Goal: Task Accomplishment & Management: Manage account settings

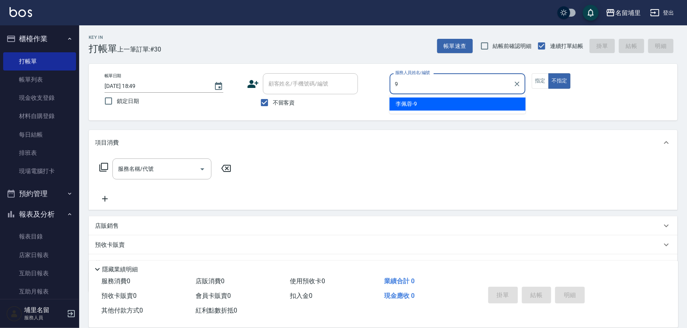
type input "[PERSON_NAME]-9"
type button "false"
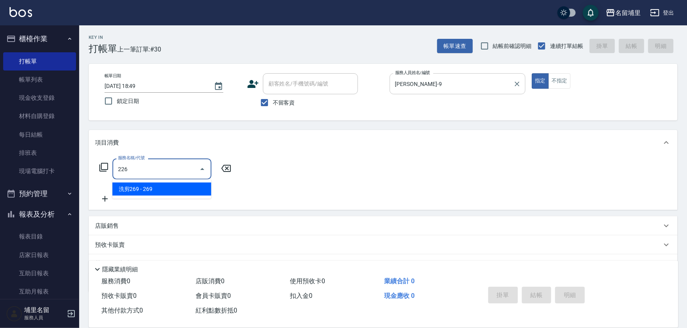
type input "洗剪269(226)"
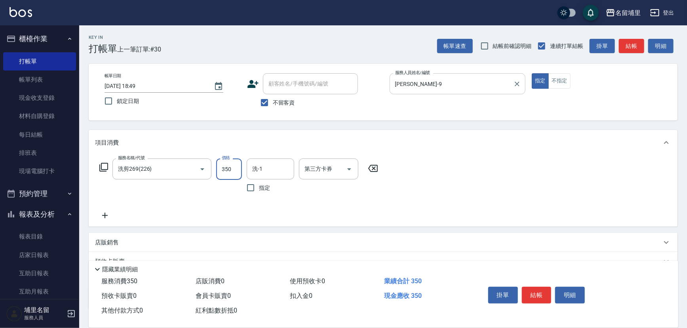
type input "350"
type input "[PERSON_NAME]-42"
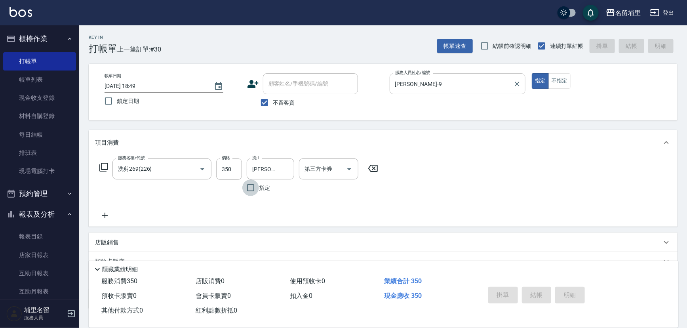
type input "[DATE] 19:28"
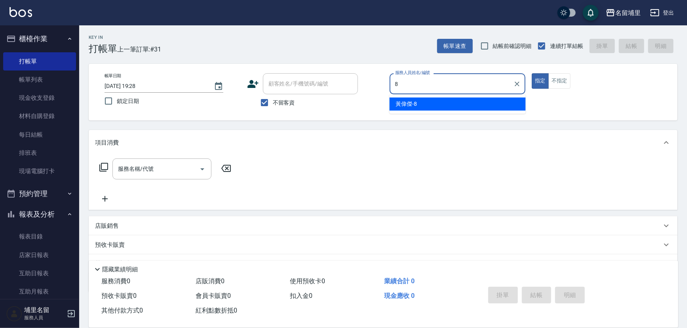
type input "[PERSON_NAME]-8"
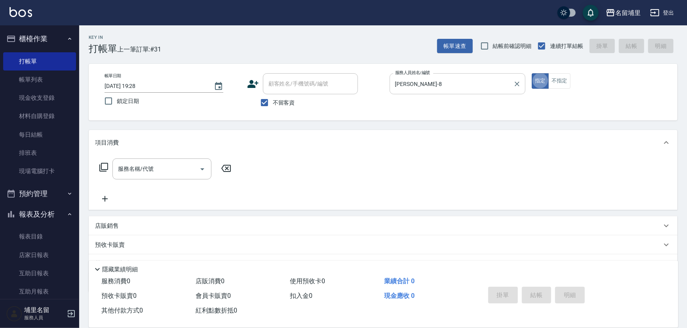
type button "true"
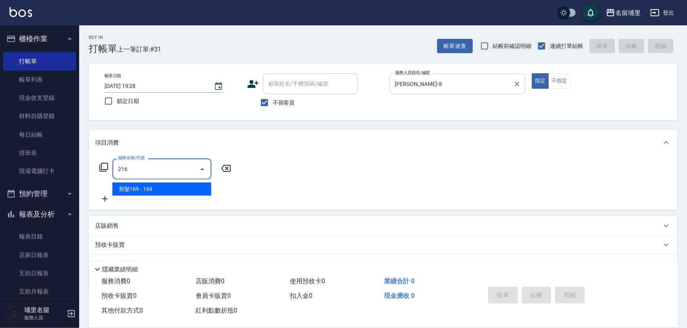
type input "剪髮169(216)"
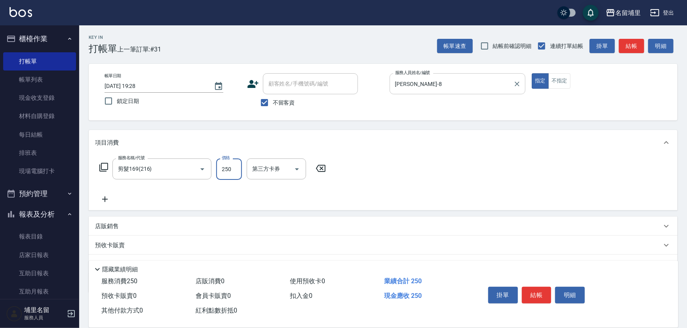
type input "250"
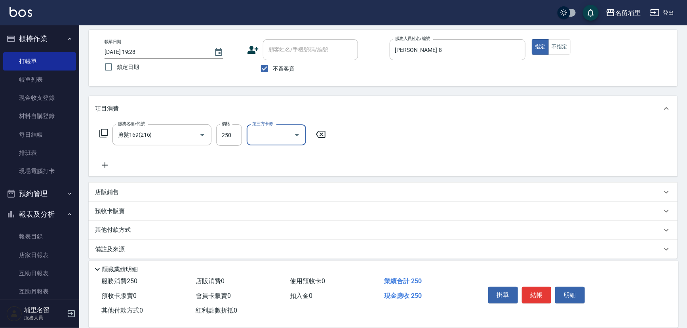
scroll to position [39, 0]
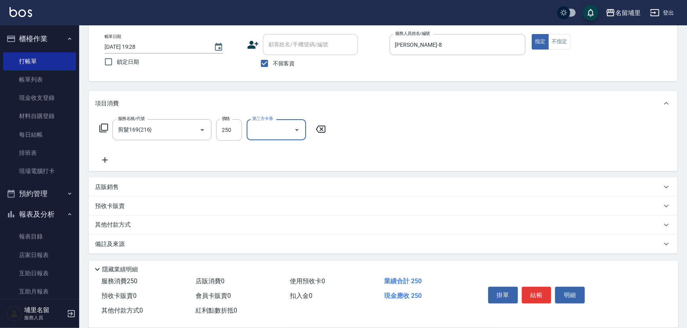
click at [162, 185] on div "店販銷售" at bounding box center [378, 187] width 567 height 8
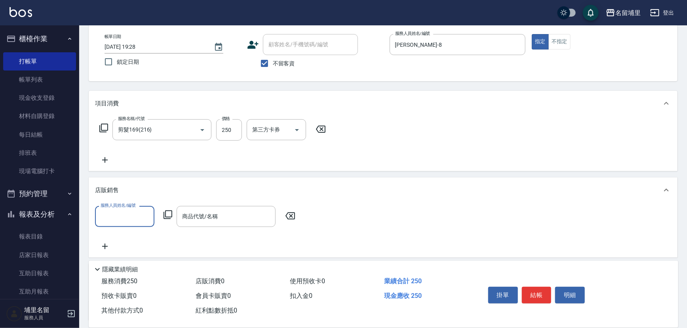
scroll to position [0, 0]
type input "[PERSON_NAME]-8"
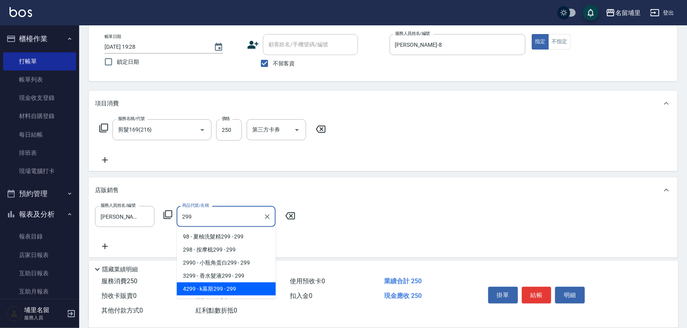
type input "k幕斯299"
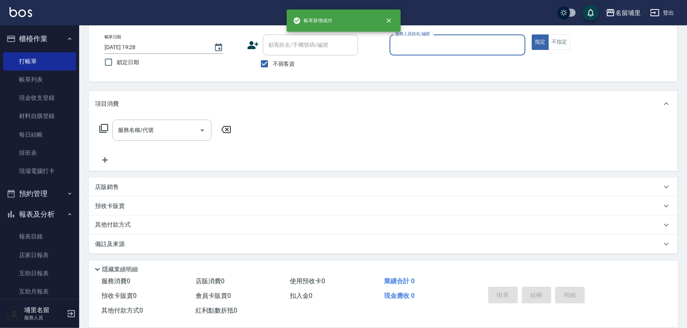
scroll to position [39, 0]
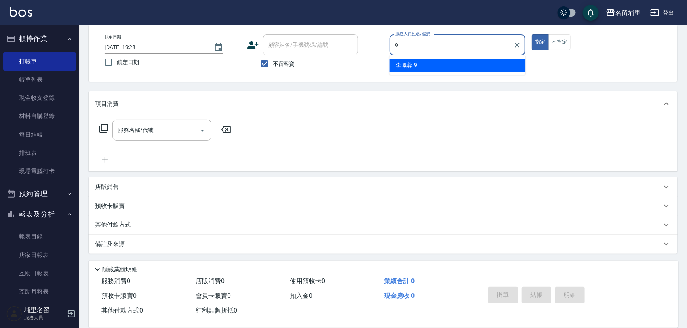
type input "[PERSON_NAME]-9"
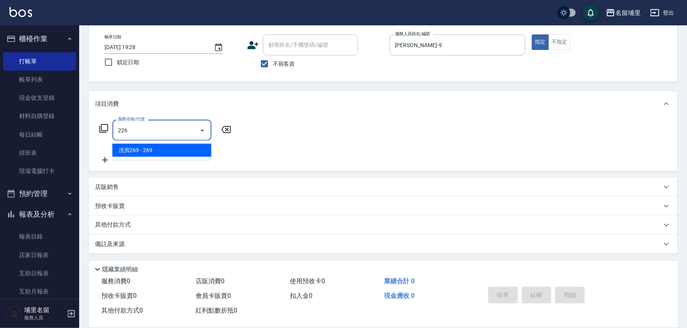
type input "洗剪269(226)"
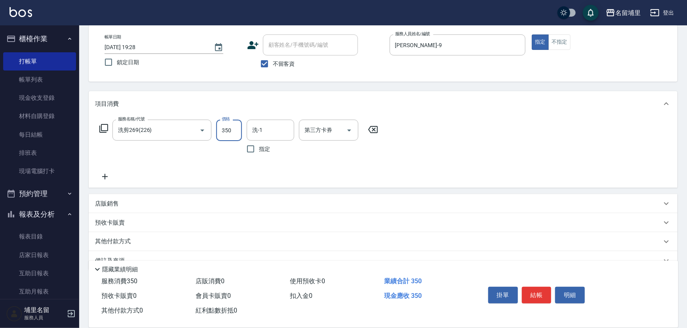
type input "350"
type input "[PERSON_NAME]-42"
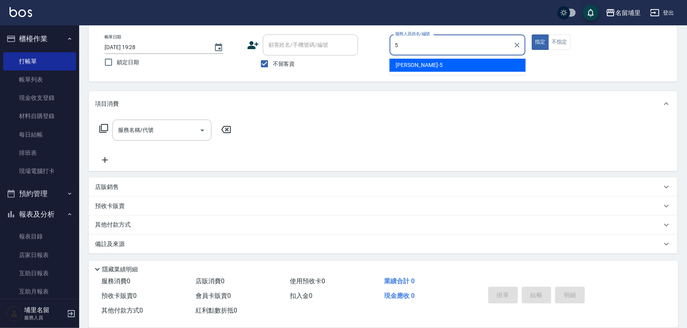
type input "[PERSON_NAME]-5"
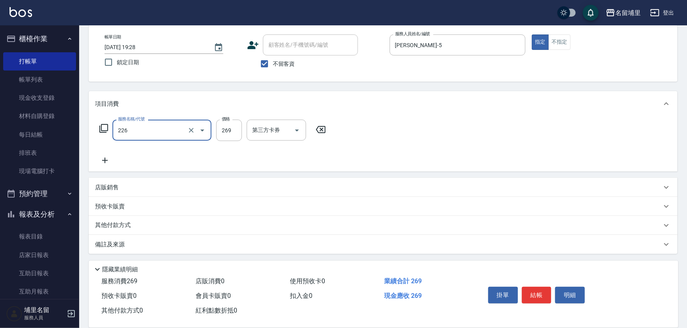
type input "洗剪269(226)"
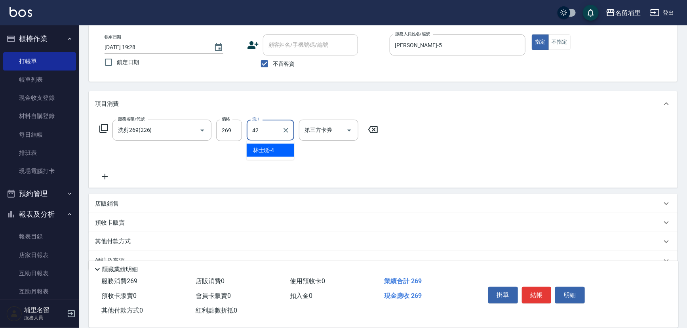
type input "[PERSON_NAME]-42"
click at [348, 132] on icon "Open" at bounding box center [350, 131] width 10 height 10
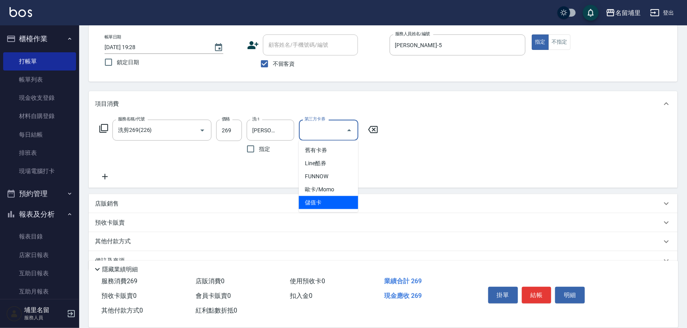
drag, startPoint x: 328, startPoint y: 205, endPoint x: 340, endPoint y: 211, distance: 13.5
click at [328, 206] on span "儲值卡" at bounding box center [328, 202] width 59 height 13
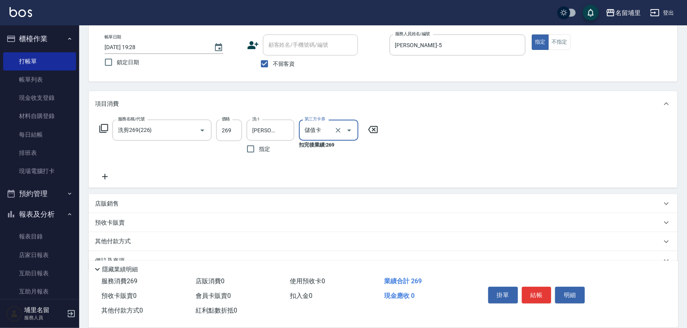
type input "儲值卡"
click at [535, 292] on button "結帳" at bounding box center [537, 295] width 30 height 17
type input "[DATE] 19:29"
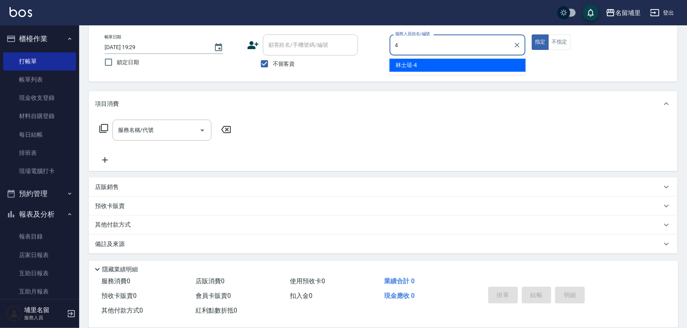
type input "林士珽-4"
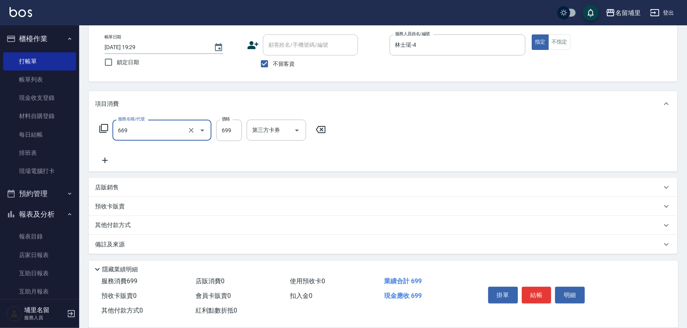
type input "精油699(669)"
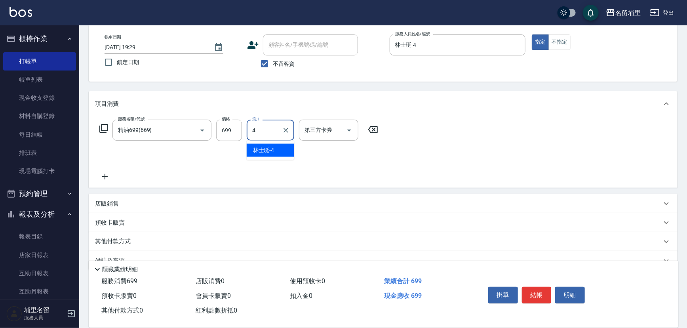
type input "林士珽-4"
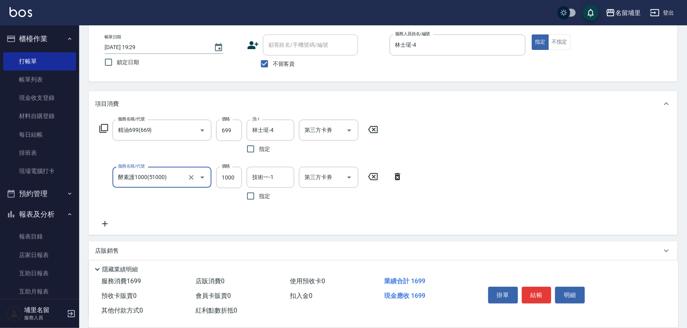
type input "酵素護1000(51000)"
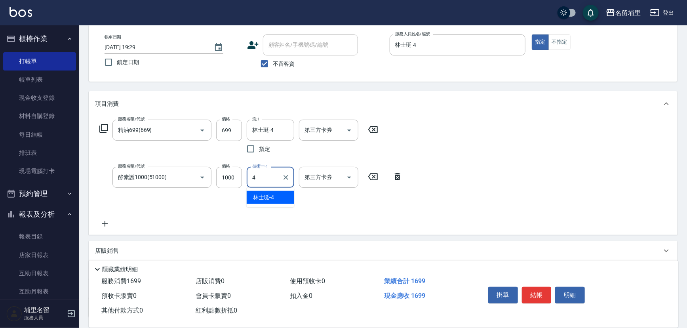
type input "林士珽-4"
click at [352, 132] on icon "Open" at bounding box center [350, 131] width 10 height 10
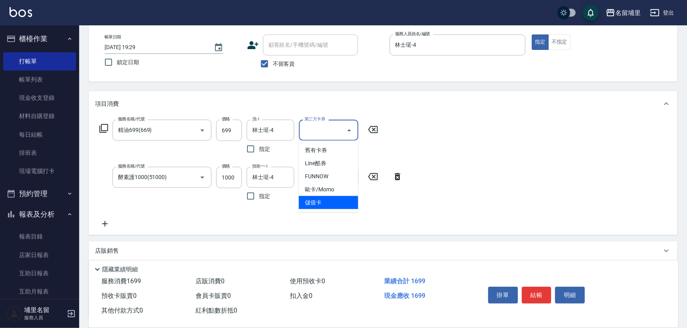
click at [325, 203] on span "儲值卡" at bounding box center [328, 202] width 59 height 13
type input "儲值卡"
click at [351, 180] on icon "Open" at bounding box center [350, 178] width 10 height 10
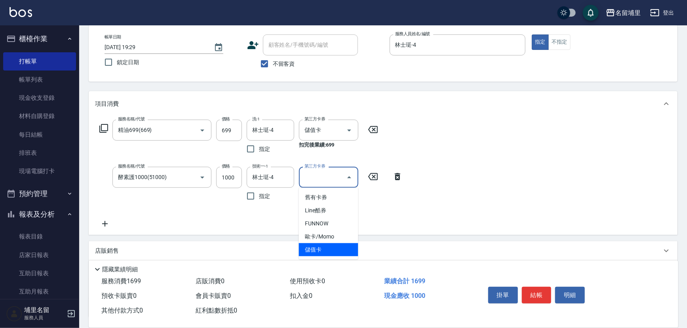
click at [332, 245] on span "儲值卡" at bounding box center [328, 249] width 59 height 13
type input "儲值卡"
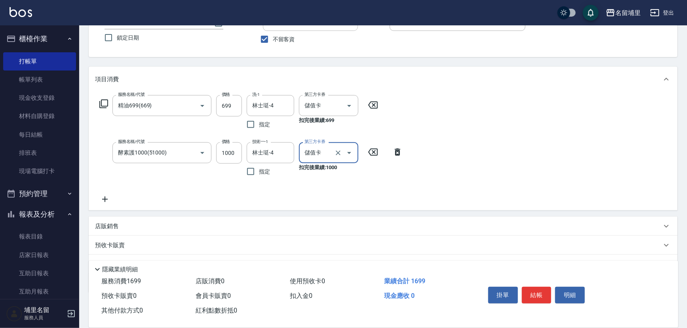
scroll to position [75, 0]
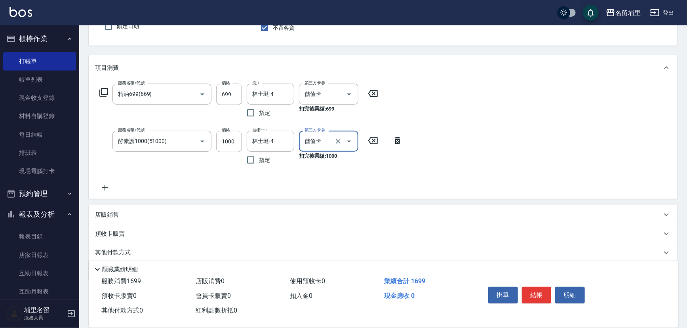
click at [106, 187] on icon at bounding box center [105, 188] width 20 height 10
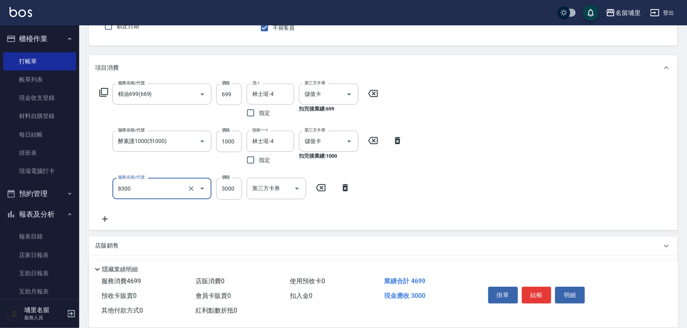
type input "儲3000(8300)"
type input "2000"
drag, startPoint x: 536, startPoint y: 296, endPoint x: 536, endPoint y: 289, distance: 6.7
click at [536, 294] on button "結帳" at bounding box center [537, 295] width 30 height 17
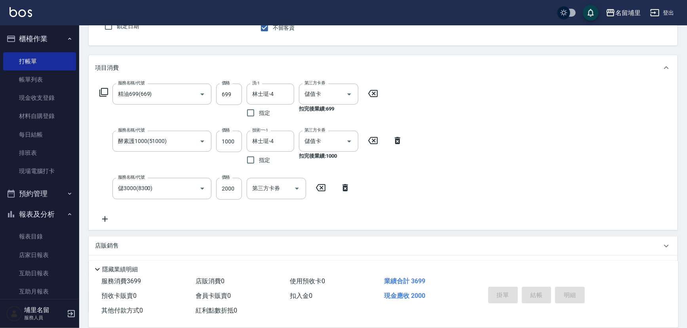
scroll to position [39, 0]
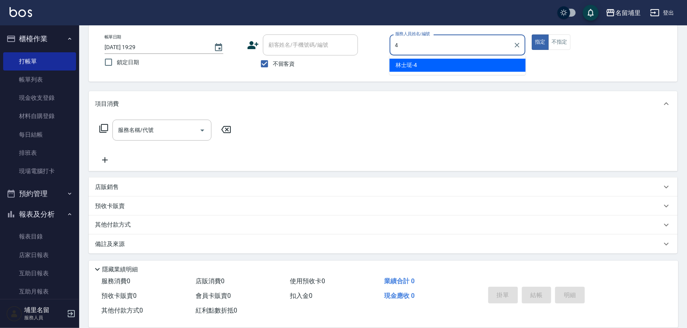
type input "林士珽-4"
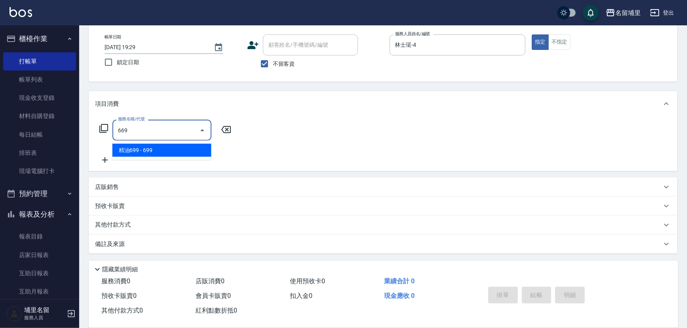
type input "精油699(669)"
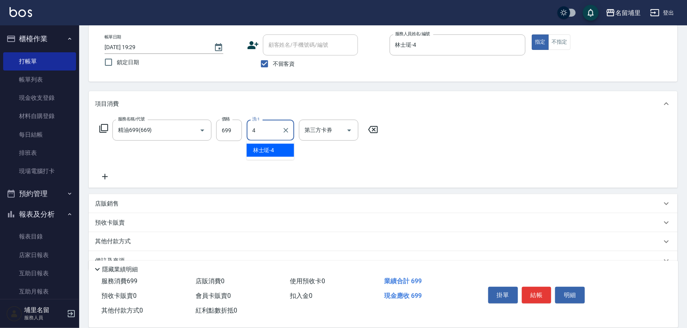
type input "林士珽-4"
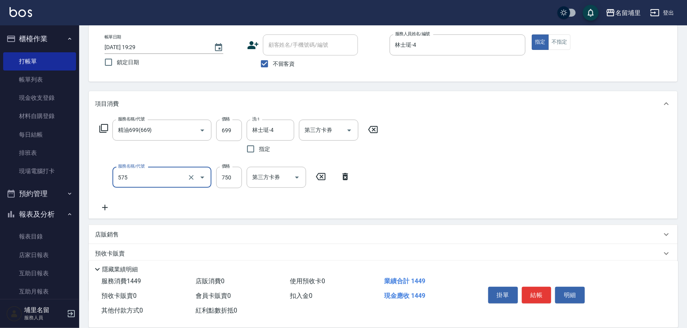
type input "750護髮(575)"
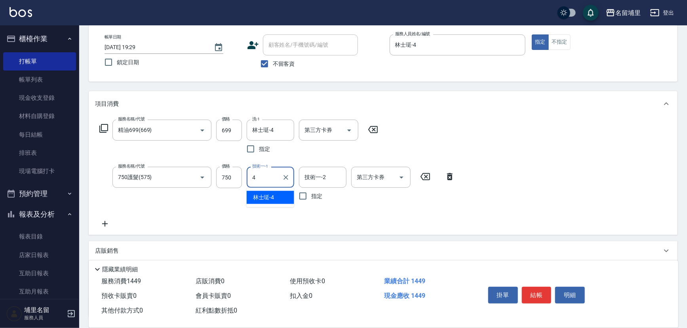
type input "林士珽-4"
click at [351, 133] on icon "Open" at bounding box center [350, 131] width 10 height 10
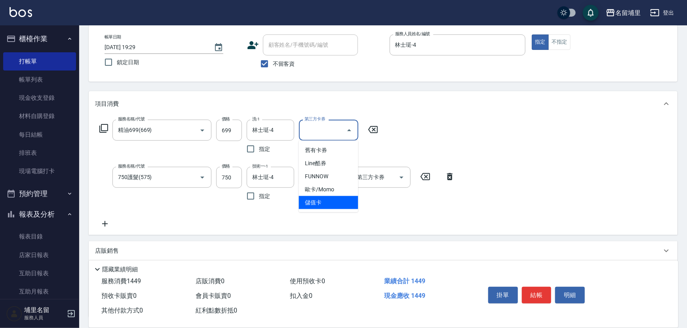
click at [347, 204] on span "儲值卡" at bounding box center [328, 202] width 59 height 13
type input "儲值卡"
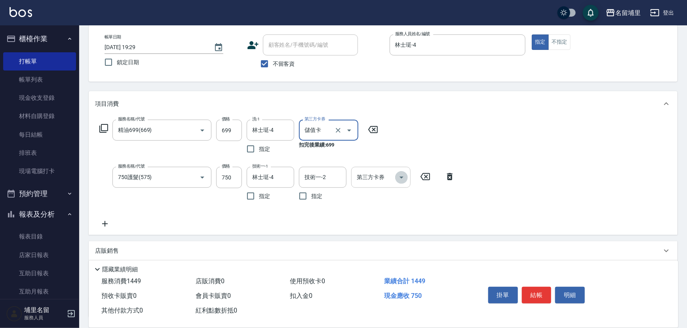
click at [404, 181] on icon "Open" at bounding box center [402, 178] width 10 height 10
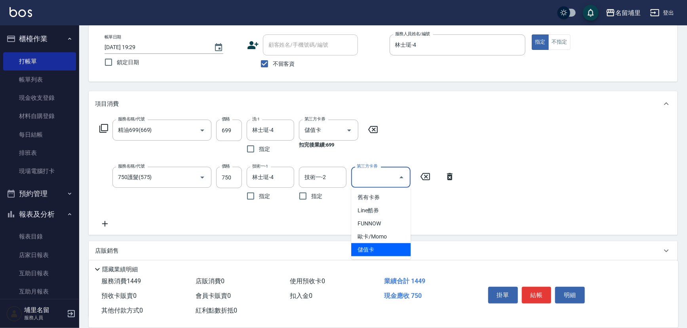
click at [392, 248] on span "儲值卡" at bounding box center [380, 249] width 59 height 13
type input "儲值卡"
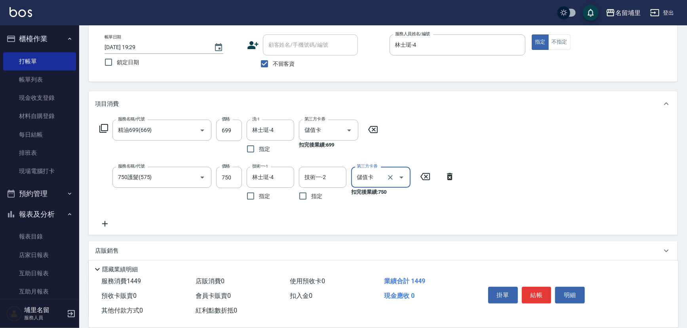
click at [104, 224] on icon at bounding box center [105, 224] width 20 height 10
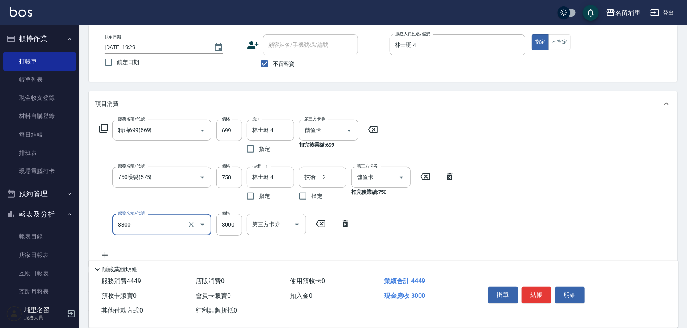
type input "儲3000(8300)"
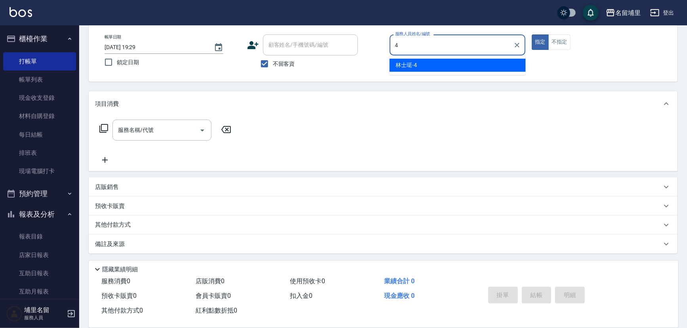
type input "林士珽-4"
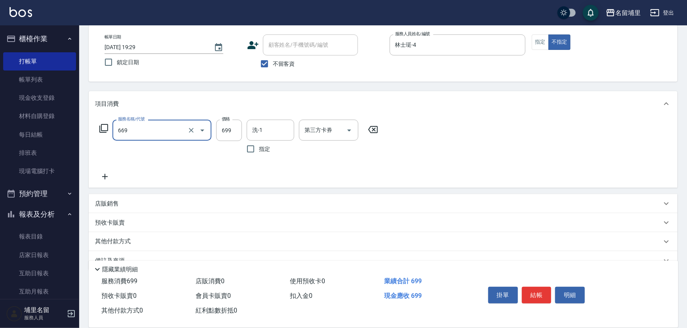
type input "精油699(669)"
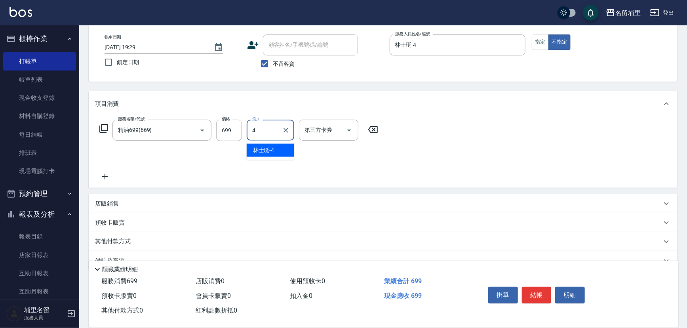
type input "林士珽-4"
click at [352, 127] on icon "Open" at bounding box center [350, 131] width 10 height 10
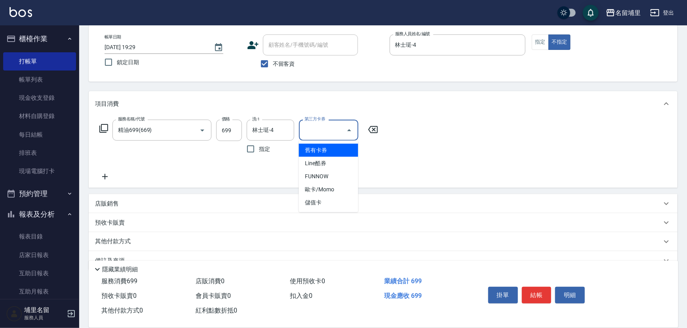
drag, startPoint x: 326, startPoint y: 146, endPoint x: 494, endPoint y: 224, distance: 184.7
click at [327, 146] on span "舊有卡券" at bounding box center [328, 150] width 59 height 13
type input "舊有卡券"
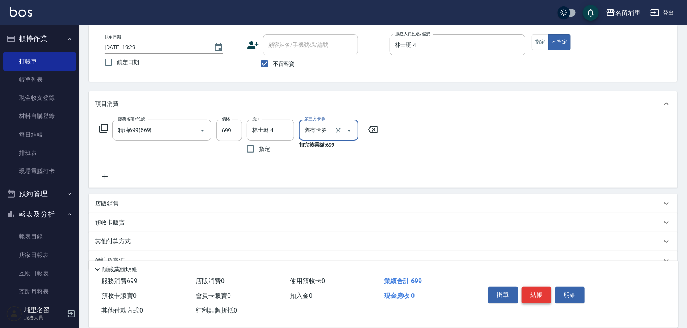
click at [536, 297] on button "結帳" at bounding box center [537, 295] width 30 height 17
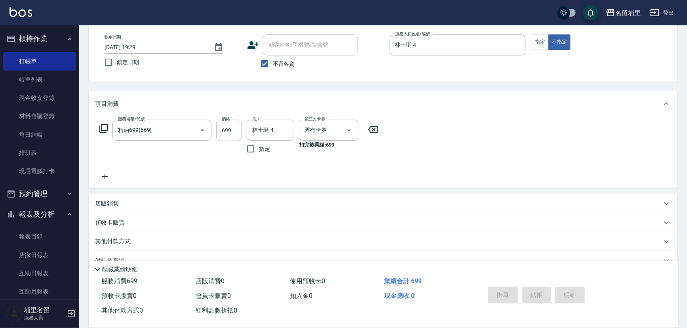
type input "[DATE] 19:30"
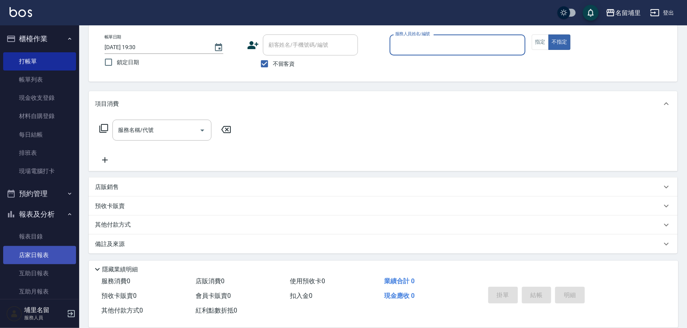
click at [32, 254] on link "店家日報表" at bounding box center [39, 255] width 73 height 18
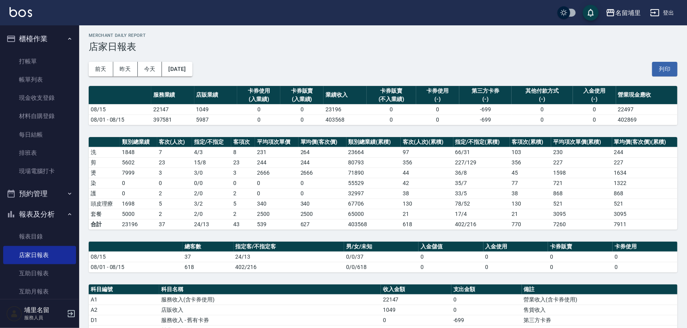
scroll to position [108, 0]
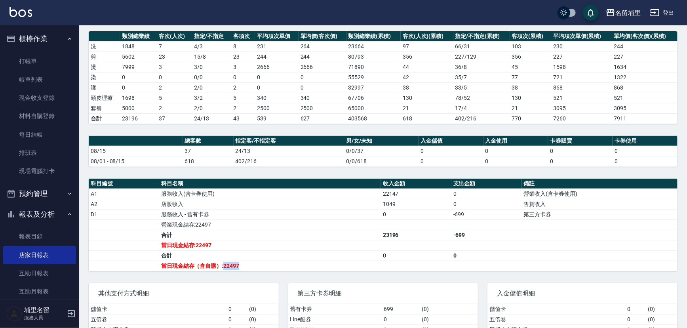
drag, startPoint x: 223, startPoint y: 264, endPoint x: 257, endPoint y: 263, distance: 34.9
click at [257, 263] on td "當日現金結存（含自購）:22497" at bounding box center [270, 266] width 222 height 10
click at [299, 174] on div "名留埔里 [DATE] 店家日報表 列印時間： [DATE][PHONE_NUMBER]:30 Merchant Daily Report 店家日報表 [DA…" at bounding box center [383, 146] width 608 height 457
click at [278, 222] on td "營業現金結存:22497" at bounding box center [270, 224] width 222 height 10
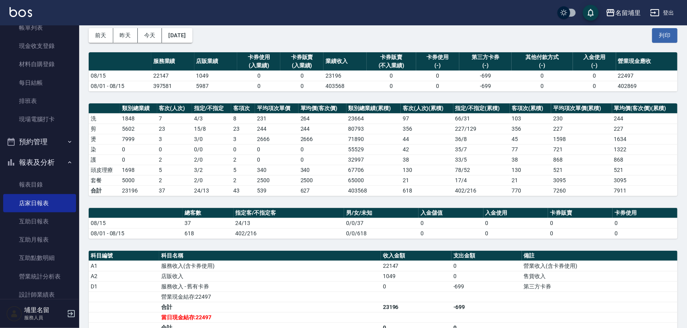
scroll to position [144, 0]
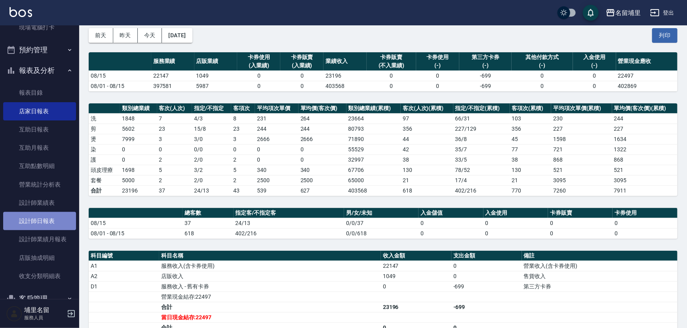
click at [39, 226] on link "設計師日報表" at bounding box center [39, 221] width 73 height 18
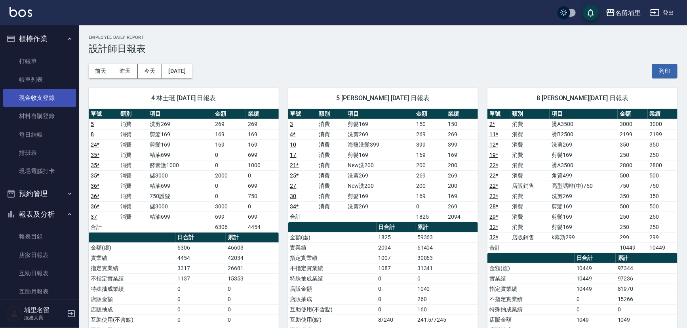
click at [43, 99] on link "現金收支登錄" at bounding box center [39, 98] width 73 height 18
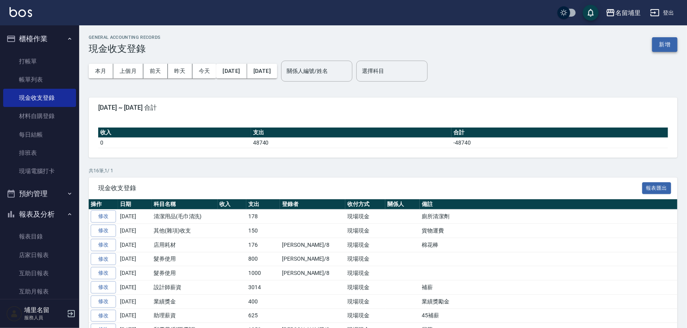
click at [670, 43] on button "新增" at bounding box center [664, 44] width 25 height 15
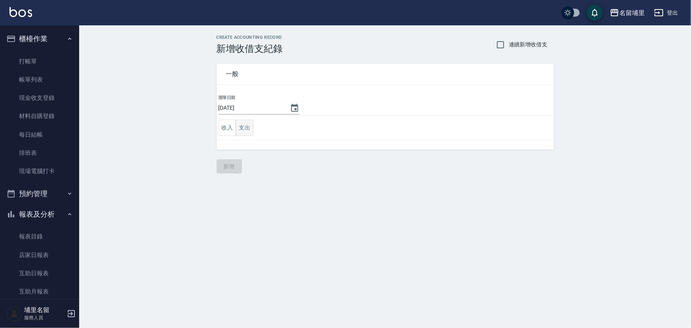
click at [247, 132] on button "支出" at bounding box center [245, 128] width 18 height 16
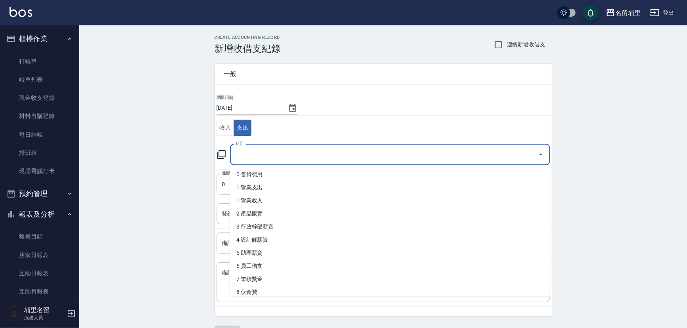
click at [276, 151] on input "科目" at bounding box center [384, 155] width 301 height 14
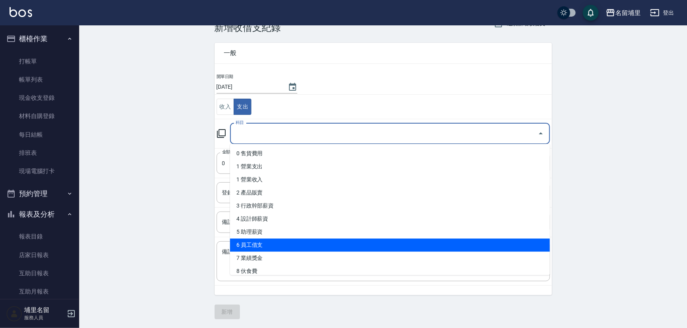
click at [284, 243] on li "6 員工借支" at bounding box center [390, 244] width 320 height 13
type input "6 員工借支"
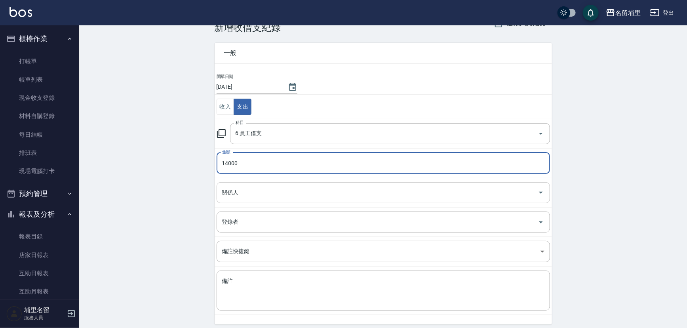
type input "14000"
click at [260, 196] on input "關係人" at bounding box center [377, 193] width 315 height 14
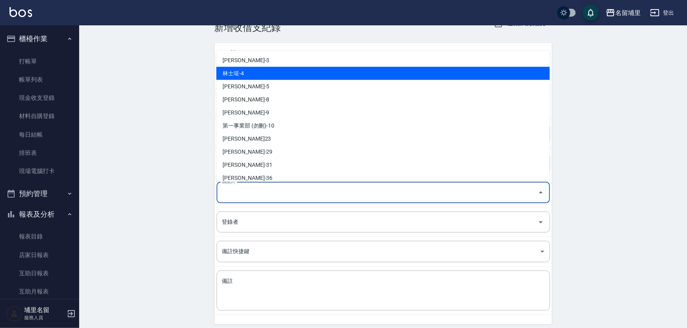
click at [295, 76] on li "林士珽-4" at bounding box center [383, 73] width 334 height 13
type input "林士珽-4"
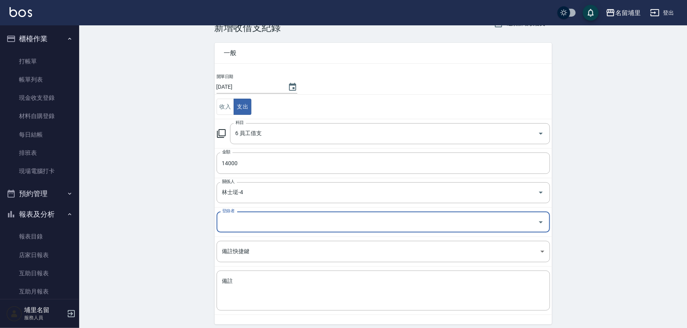
click at [273, 222] on input "登錄者" at bounding box center [377, 222] width 315 height 14
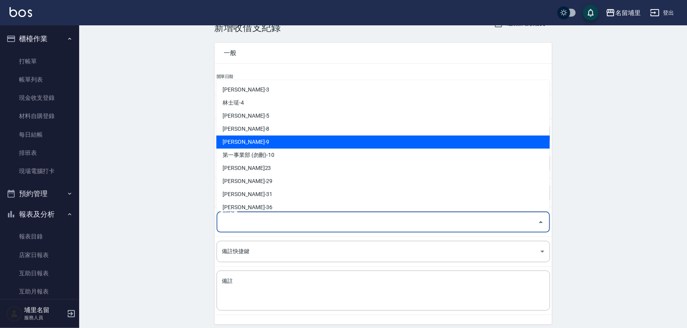
click at [263, 135] on li "[PERSON_NAME]-9" at bounding box center [383, 141] width 334 height 13
click at [256, 223] on input "[PERSON_NAME]-9" at bounding box center [372, 222] width 304 height 14
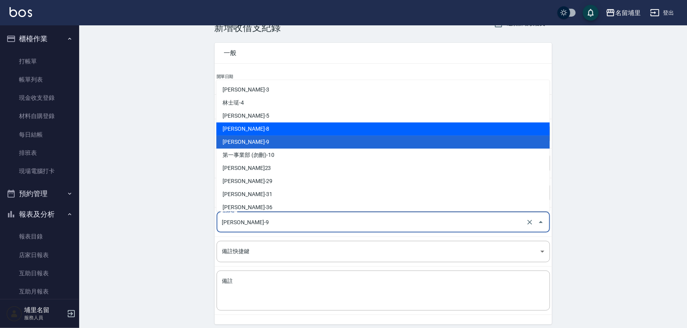
click at [252, 126] on li "[PERSON_NAME]-8" at bounding box center [383, 128] width 334 height 13
type input "[PERSON_NAME]-8"
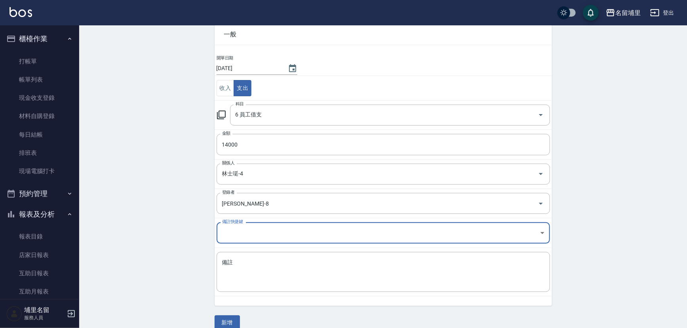
scroll to position [50, 0]
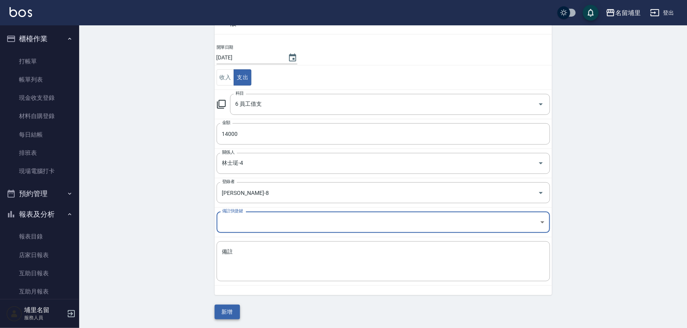
click at [230, 313] on button "新增" at bounding box center [227, 312] width 25 height 15
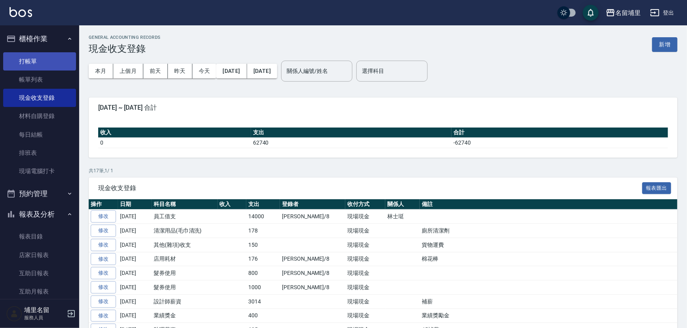
click at [26, 62] on link "打帳單" at bounding box center [39, 61] width 73 height 18
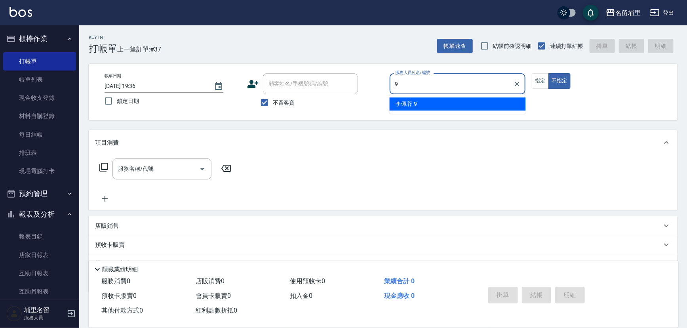
type input "[PERSON_NAME]-9"
type button "false"
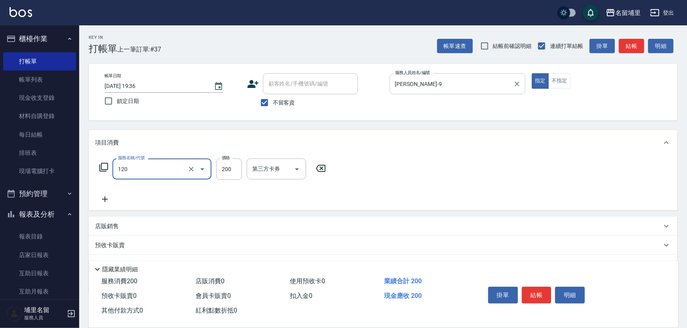
type input "New洗200(120)"
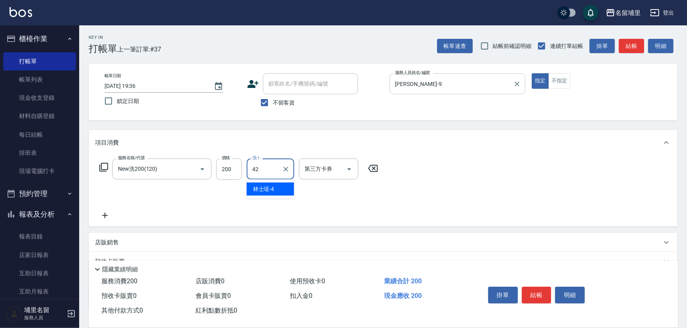
type input "[PERSON_NAME]-42"
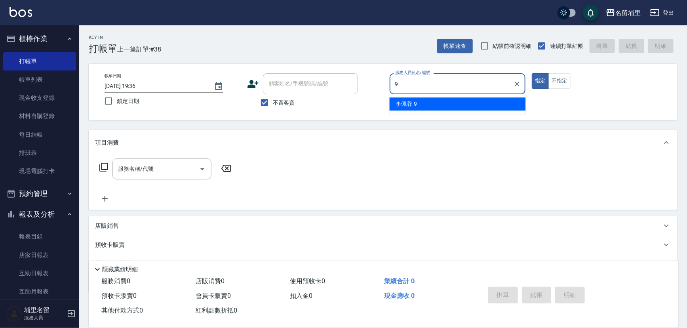
type input "[PERSON_NAME]-9"
type button "true"
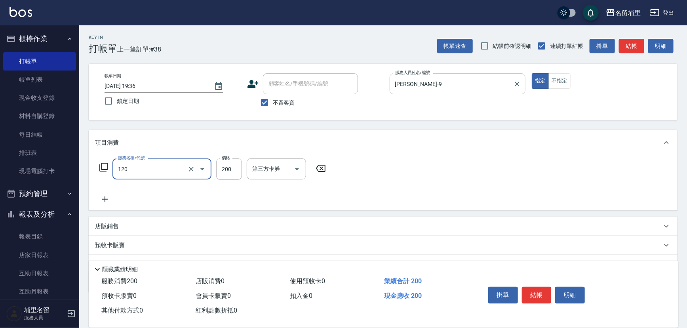
type input "New洗200(120)"
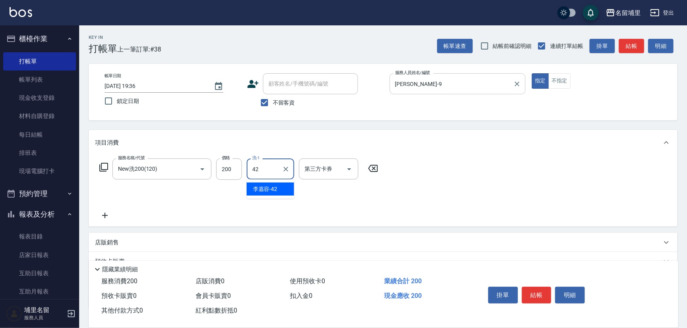
type input "[PERSON_NAME]-42"
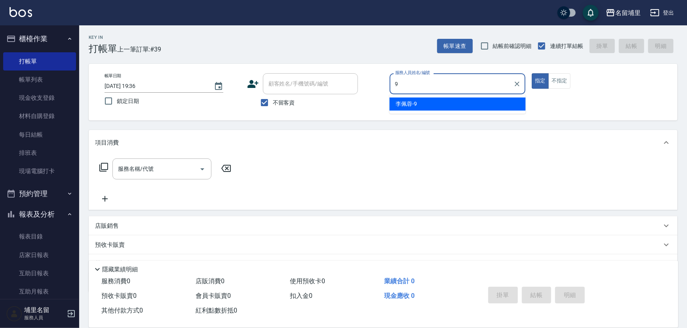
type input "[PERSON_NAME]-9"
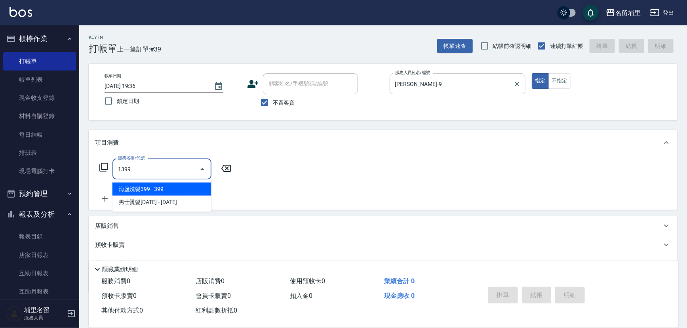
type input "海鹽洗髮399(1399)"
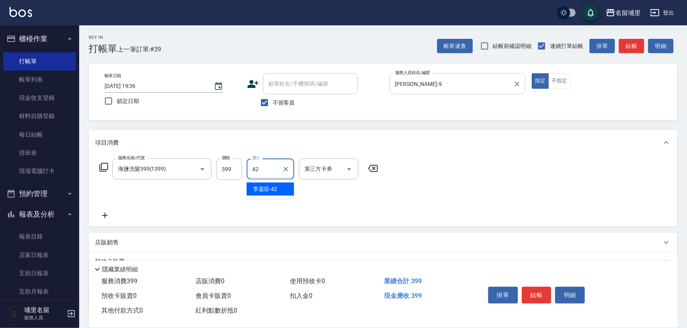
type input "[PERSON_NAME]-42"
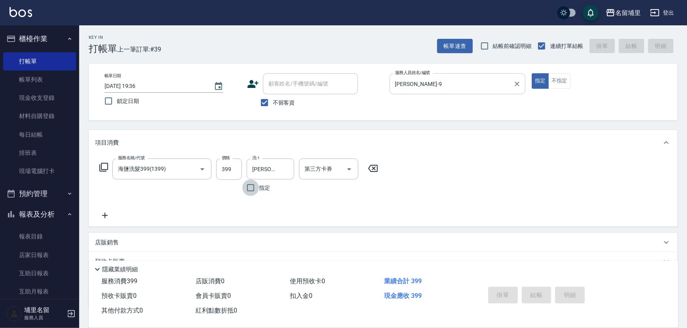
type input "[DATE] 19:37"
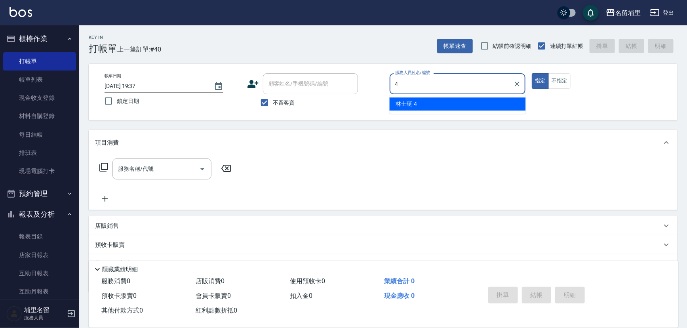
type input "林士珽-4"
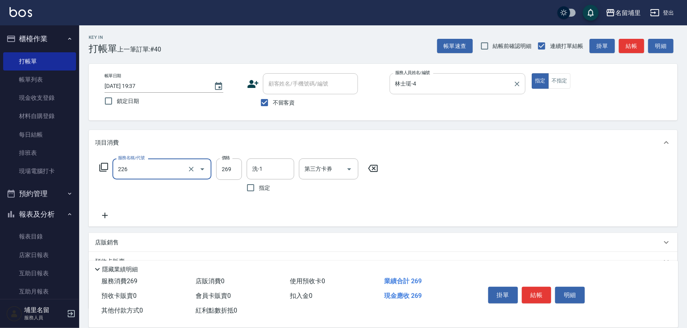
type input "洗剪269(226)"
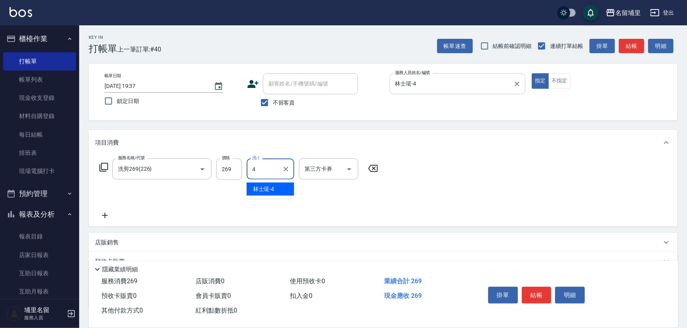
type input "林士珽-4"
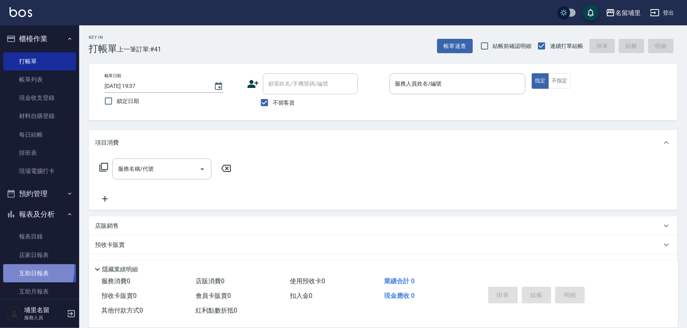
click at [22, 269] on link "互助日報表" at bounding box center [39, 273] width 73 height 18
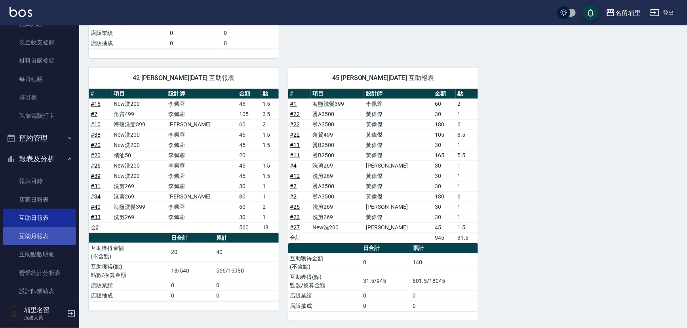
scroll to position [108, 0]
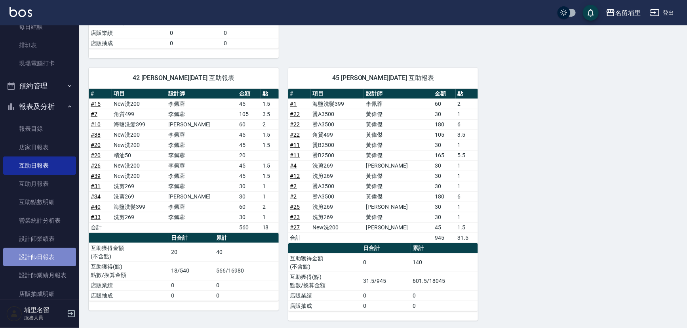
click at [43, 256] on link "設計師日報表" at bounding box center [39, 257] width 73 height 18
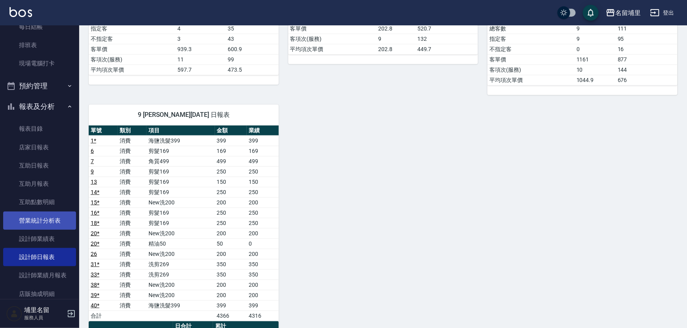
scroll to position [288, 0]
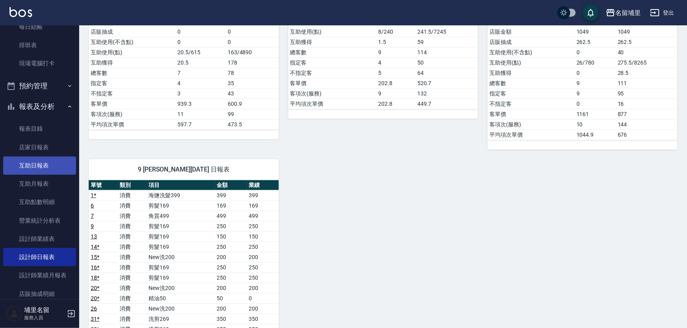
click at [38, 164] on link "互助日報表" at bounding box center [39, 165] width 73 height 18
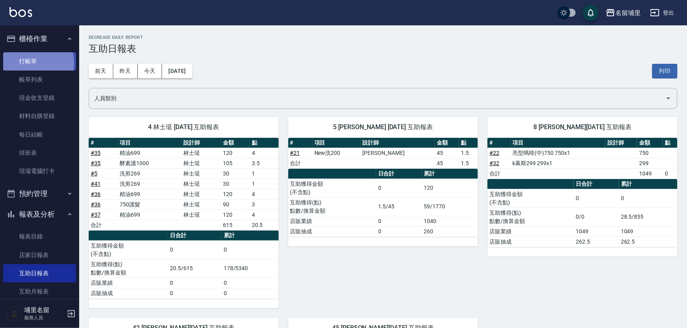
click at [27, 63] on link "打帳單" at bounding box center [39, 61] width 73 height 18
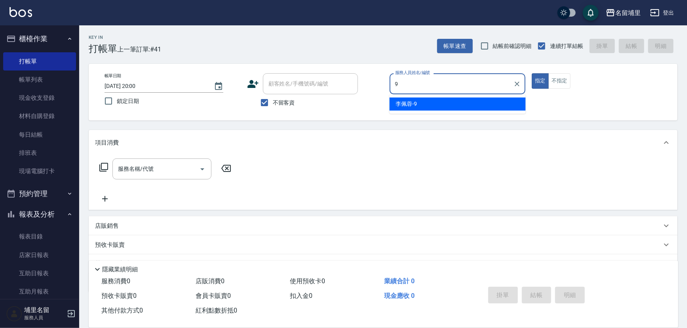
type input "[PERSON_NAME]-9"
type button "true"
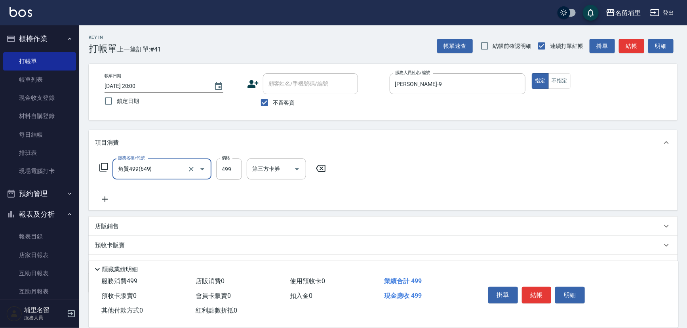
type input "角質499(649)"
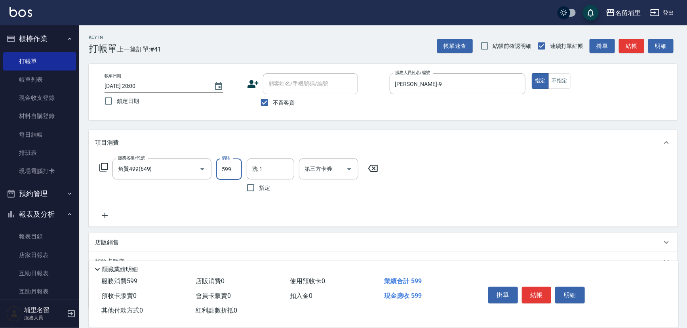
type input "599"
type input "[PERSON_NAME]-45"
click at [534, 287] on button "結帳" at bounding box center [537, 295] width 30 height 17
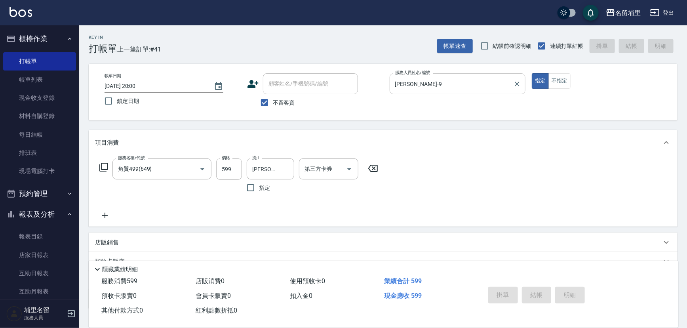
type input "[DATE] 20:01"
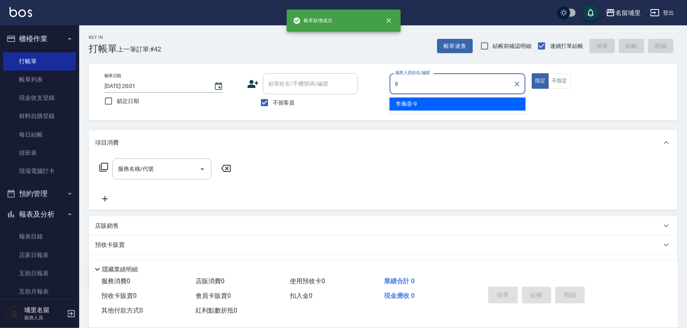
type input "[PERSON_NAME]-9"
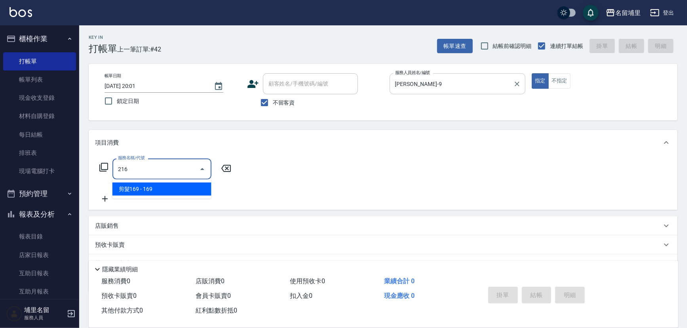
type input "剪髮169(216)"
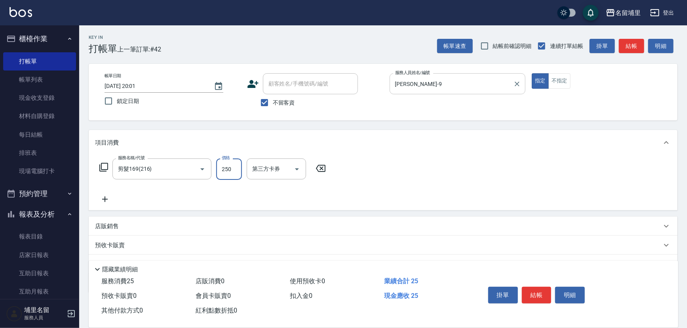
type input "250"
drag, startPoint x: 546, startPoint y: 296, endPoint x: 552, endPoint y: 295, distance: 6.4
click at [548, 296] on button "結帳" at bounding box center [537, 295] width 30 height 17
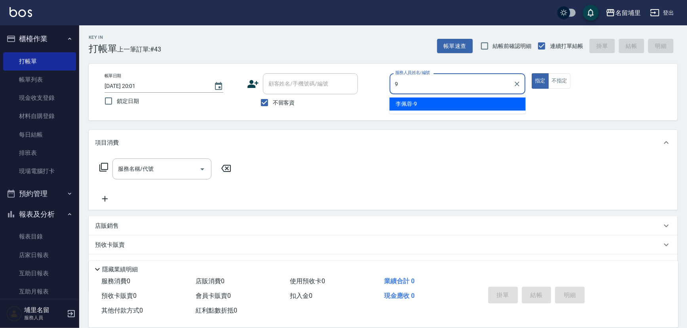
type input "[PERSON_NAME]-9"
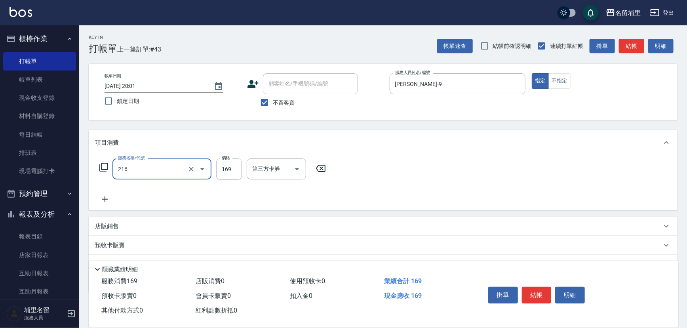
type input "剪髮169(216)"
type input "150"
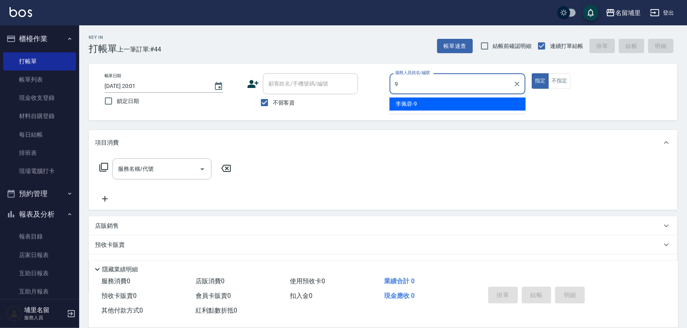
type input "[PERSON_NAME]-9"
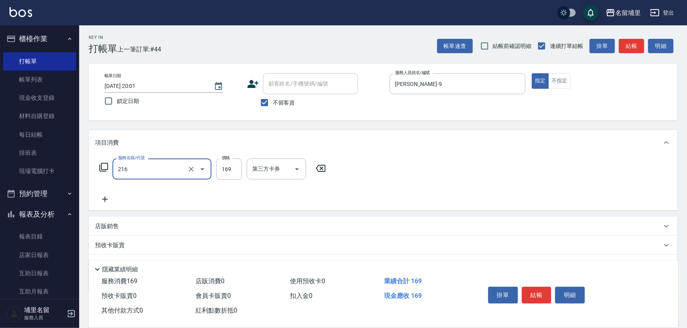
type input "剪髮169(216)"
type input "250"
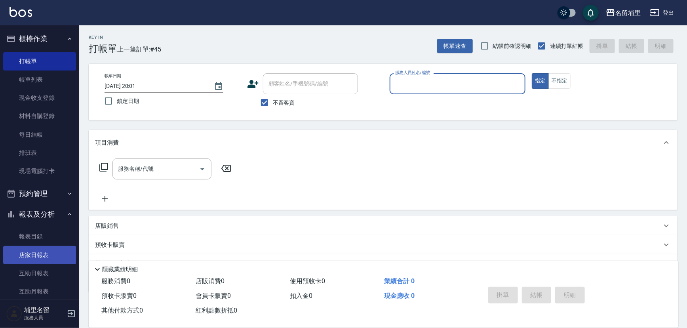
click at [51, 257] on link "店家日報表" at bounding box center [39, 255] width 73 height 18
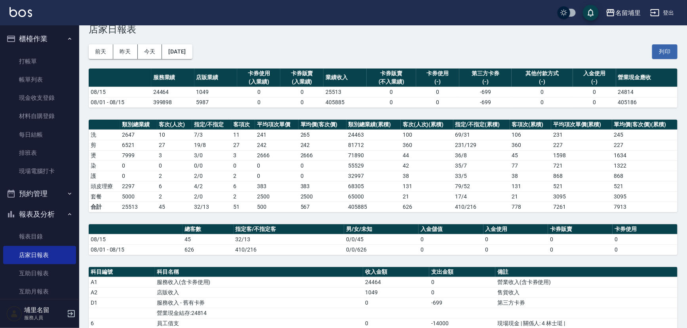
scroll to position [19, 0]
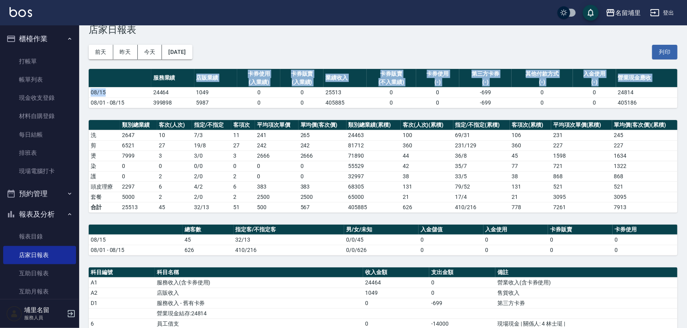
drag, startPoint x: 181, startPoint y: 86, endPoint x: 142, endPoint y: 92, distance: 39.6
click at [142, 92] on table "服務業績 店販業績 卡券使用 (入業績) 卡券販賣 (入業績) 業績收入 卡券販賣 (不入業績) 卡券使用 (-) 第三方卡券 (-) 其他付款方式 (-) …" at bounding box center [383, 88] width 589 height 39
click at [142, 92] on td "08/15" at bounding box center [120, 92] width 63 height 10
click at [147, 91] on td "08/15" at bounding box center [120, 92] width 63 height 10
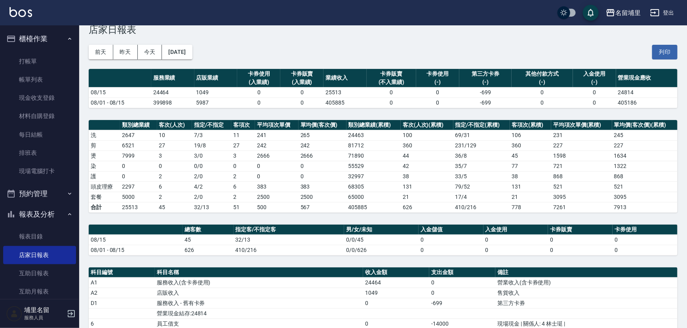
click at [164, 95] on td "24464" at bounding box center [172, 92] width 43 height 10
drag, startPoint x: 143, startPoint y: 90, endPoint x: 175, endPoint y: 95, distance: 33.3
click at [175, 95] on tr "08/15 24464 1049 0 0 25513 0 0 -699 0 0 24814" at bounding box center [383, 92] width 589 height 10
click at [175, 95] on td "24464" at bounding box center [172, 92] width 43 height 10
drag, startPoint x: 179, startPoint y: 94, endPoint x: 216, endPoint y: 92, distance: 37.7
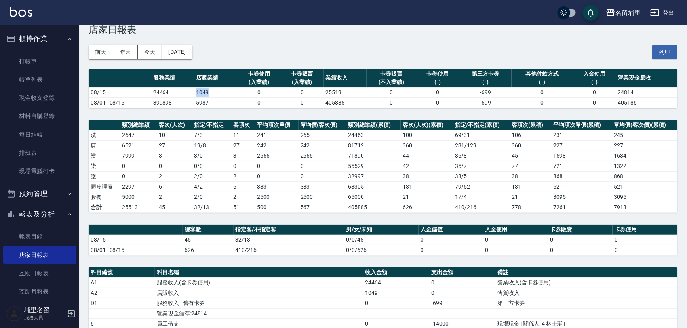
click at [216, 91] on tr "08/15 24464 1049 0 0 25513 0 0 -699 0 0 24814" at bounding box center [383, 92] width 589 height 10
click at [216, 92] on td "1049" at bounding box center [215, 92] width 43 height 10
drag, startPoint x: 216, startPoint y: 92, endPoint x: 187, endPoint y: 95, distance: 29.9
click at [187, 95] on tr "08/15 24464 1049 0 0 25513 0 0 -699 0 0 24814" at bounding box center [383, 92] width 589 height 10
click at [187, 95] on td "24464" at bounding box center [172, 92] width 43 height 10
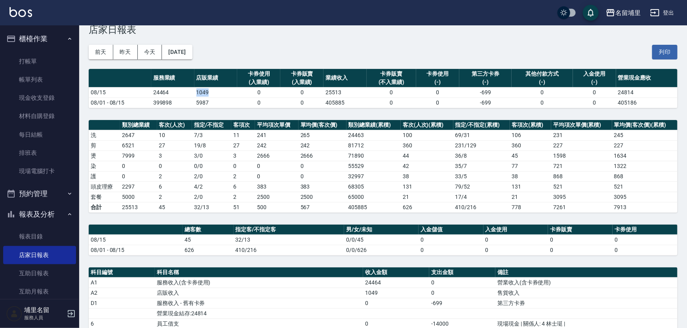
drag, startPoint x: 187, startPoint y: 93, endPoint x: 214, endPoint y: 90, distance: 27.5
click at [214, 90] on tr "08/15 24464 1049 0 0 25513 0 0 -699 0 0 24814" at bounding box center [383, 92] width 589 height 10
click at [214, 90] on td "1049" at bounding box center [215, 92] width 43 height 10
drag, startPoint x: 173, startPoint y: 186, endPoint x: 158, endPoint y: 189, distance: 15.0
click at [158, 189] on td "6" at bounding box center [174, 186] width 35 height 10
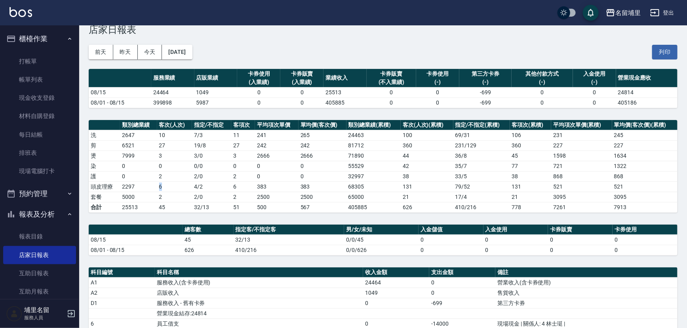
click at [158, 188] on td "6" at bounding box center [174, 186] width 35 height 10
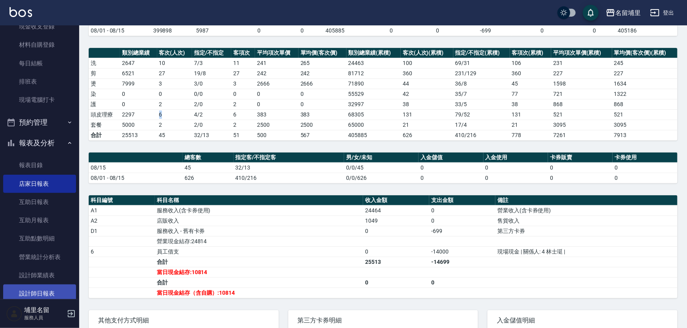
scroll to position [72, 0]
click at [47, 288] on link "設計師日報表" at bounding box center [39, 293] width 73 height 18
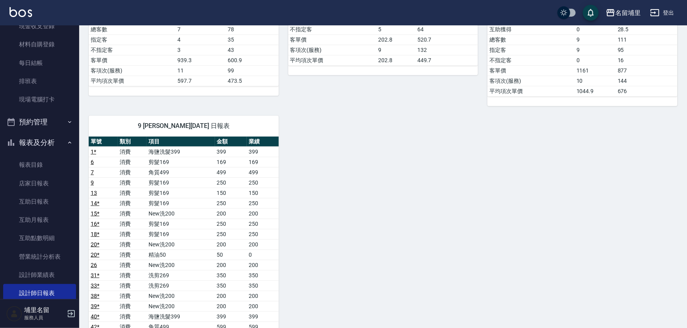
scroll to position [396, 0]
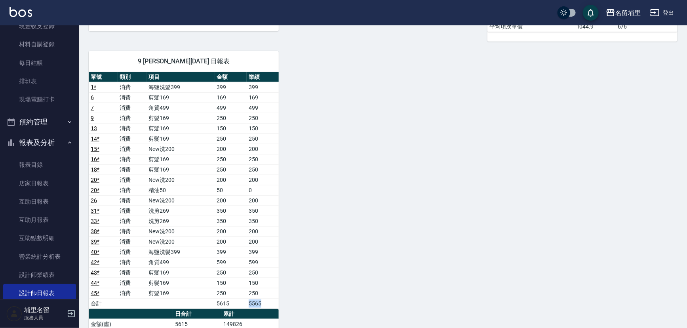
drag, startPoint x: 242, startPoint y: 299, endPoint x: 265, endPoint y: 301, distance: 23.5
click at [265, 301] on tr "合計 5615 5565" at bounding box center [184, 303] width 190 height 10
click at [265, 301] on td "5565" at bounding box center [263, 303] width 32 height 10
drag, startPoint x: 250, startPoint y: 303, endPoint x: 240, endPoint y: 303, distance: 9.1
click at [248, 303] on td "5565" at bounding box center [263, 303] width 32 height 10
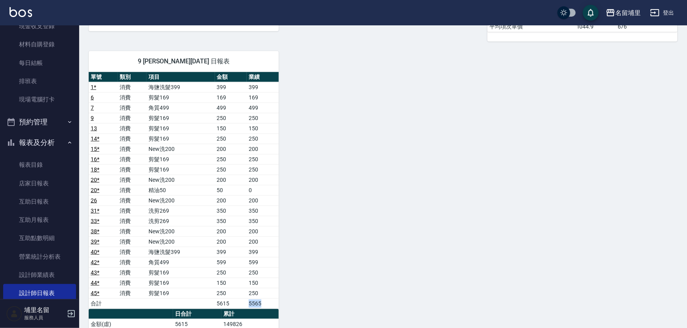
click at [240, 301] on td "5615" at bounding box center [231, 303] width 32 height 10
click at [231, 300] on td "5615" at bounding box center [231, 303] width 32 height 10
drag, startPoint x: 231, startPoint y: 300, endPoint x: 201, endPoint y: 299, distance: 30.1
click at [201, 299] on tr "合計 5615 5565" at bounding box center [184, 303] width 190 height 10
click at [201, 299] on td "a dense table" at bounding box center [181, 303] width 69 height 10
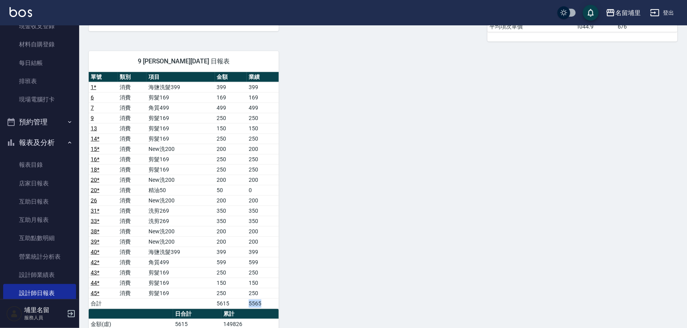
drag, startPoint x: 240, startPoint y: 300, endPoint x: 278, endPoint y: 302, distance: 37.7
click at [278, 302] on tr "合計 5615 5565" at bounding box center [184, 303] width 190 height 10
click at [278, 302] on td "5565" at bounding box center [263, 303] width 32 height 10
drag, startPoint x: 244, startPoint y: 302, endPoint x: 278, endPoint y: 300, distance: 34.5
click at [278, 300] on tr "合計 5615 5565" at bounding box center [184, 303] width 190 height 10
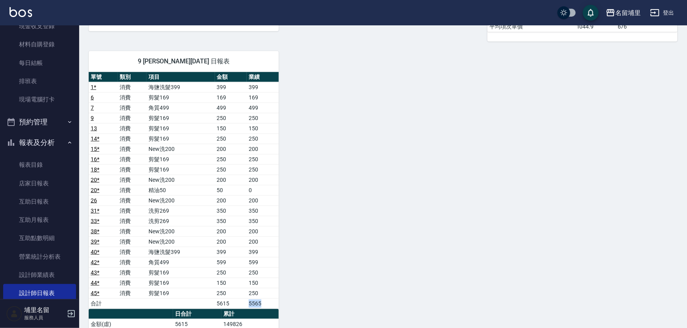
click at [278, 300] on td "5565" at bounding box center [263, 303] width 32 height 10
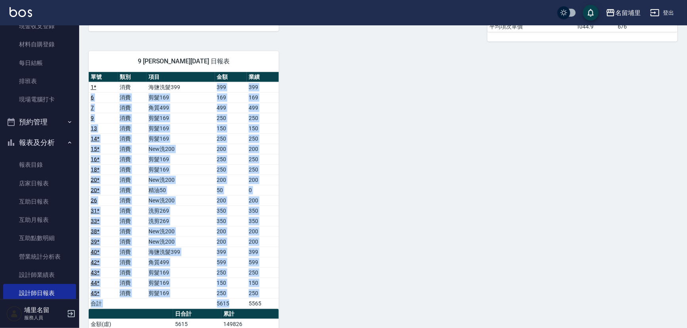
drag, startPoint x: 179, startPoint y: 86, endPoint x: 246, endPoint y: 303, distance: 227.8
click at [246, 303] on tbody "1 * 消費 海鹽洗髮399 399 399 6 消費 剪髮169 169 169 7 消費 角質499 499 499 9 消費 剪髮169 250 250…" at bounding box center [184, 195] width 190 height 227
click at [246, 303] on td "5615" at bounding box center [231, 303] width 32 height 10
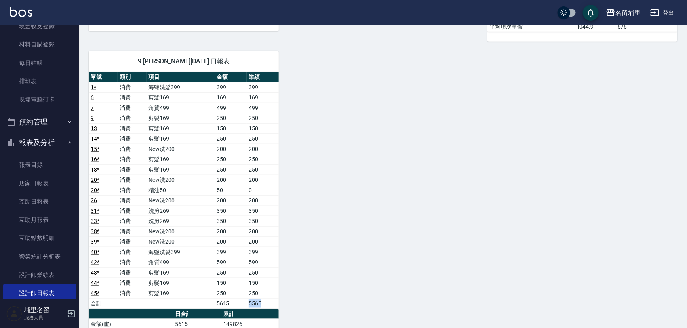
drag, startPoint x: 246, startPoint y: 303, endPoint x: 271, endPoint y: 301, distance: 24.2
click at [271, 301] on tr "合計 5615 5565" at bounding box center [184, 303] width 190 height 10
click at [271, 301] on td "5565" at bounding box center [263, 303] width 32 height 10
drag, startPoint x: 247, startPoint y: 304, endPoint x: 271, endPoint y: 298, distance: 25.0
click at [271, 298] on td "5565" at bounding box center [263, 303] width 32 height 10
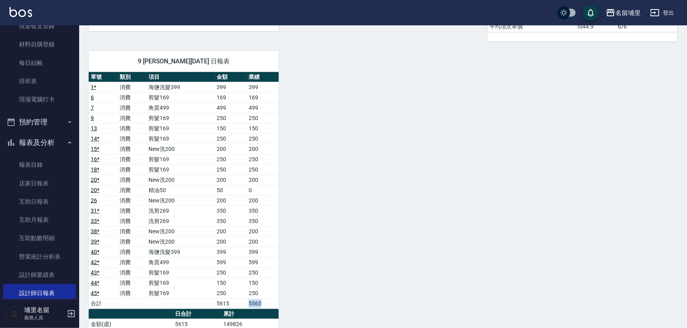
click at [271, 298] on td "5565" at bounding box center [263, 303] width 32 height 10
drag, startPoint x: 267, startPoint y: 299, endPoint x: 241, endPoint y: 299, distance: 25.8
click at [241, 299] on tr "合計 5615 5565" at bounding box center [184, 303] width 190 height 10
click at [241, 299] on td "5615" at bounding box center [231, 303] width 32 height 10
drag, startPoint x: 241, startPoint y: 299, endPoint x: 198, endPoint y: 297, distance: 43.6
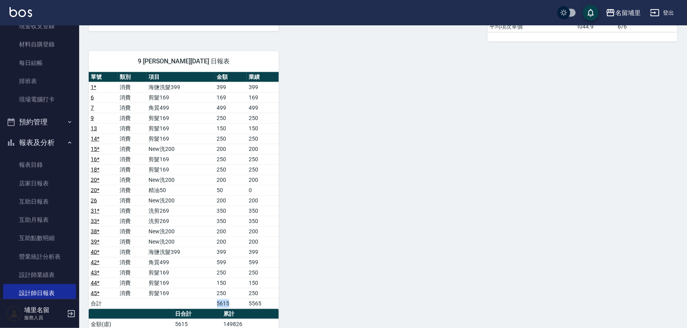
click at [198, 298] on tr "合計 5615 5565" at bounding box center [184, 303] width 190 height 10
click at [198, 298] on td "a dense table" at bounding box center [181, 303] width 69 height 10
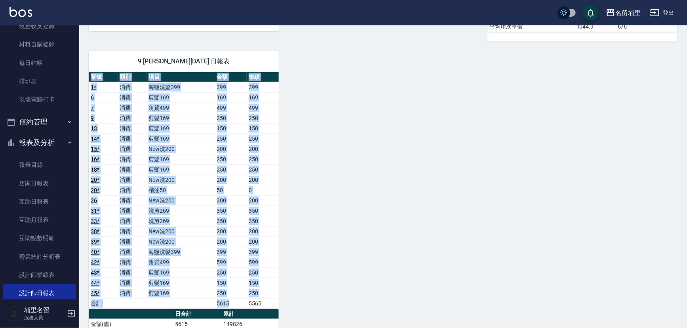
drag, startPoint x: 242, startPoint y: 298, endPoint x: 289, endPoint y: 298, distance: 47.1
click at [289, 298] on div "4 林士珽 [DATE] 日報表 單號 類別 項目 金額 業績 5 消費 洗剪269 269 269 8 消費 剪髮169 169 169 24 * 消費 剪…" at bounding box center [378, 82] width 599 height 801
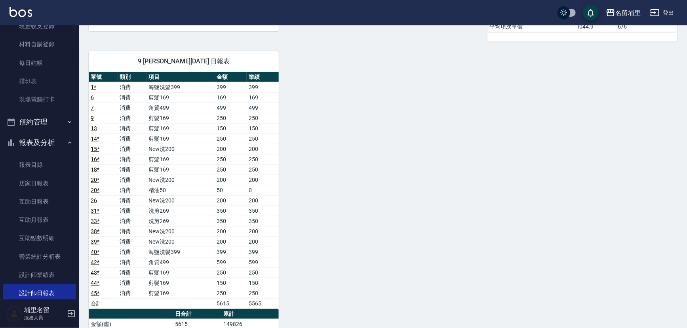
click at [324, 208] on div "4 林士珽 [DATE] 日報表 單號 類別 項目 金額 業績 5 消費 洗剪269 269 269 8 消費 剪髮169 169 169 24 * 消費 剪…" at bounding box center [378, 82] width 599 height 801
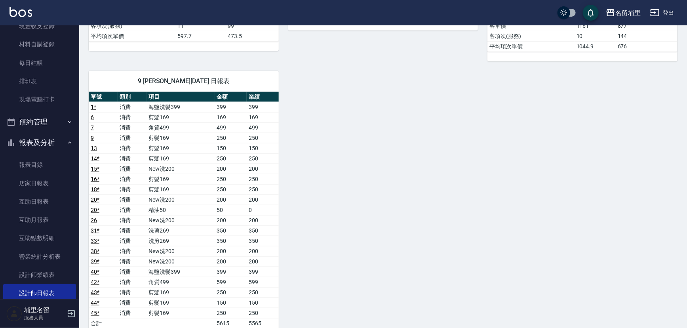
scroll to position [360, 0]
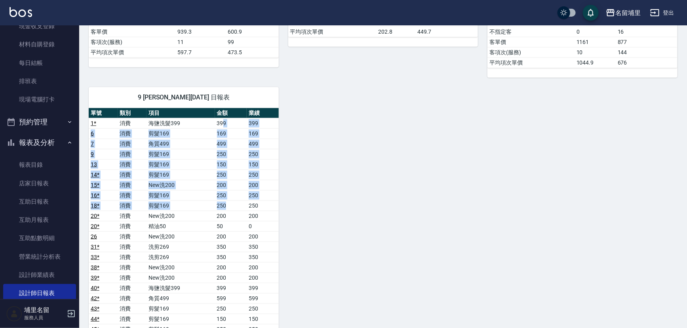
drag, startPoint x: 224, startPoint y: 123, endPoint x: 245, endPoint y: 202, distance: 81.7
click at [245, 202] on tbody "1 * 消費 海鹽洗髮399 399 399 6 消費 剪髮169 169 169 7 消費 角質499 499 499 9 消費 剪髮169 250 250…" at bounding box center [184, 231] width 190 height 227
click at [245, 202] on td "250" at bounding box center [231, 205] width 32 height 10
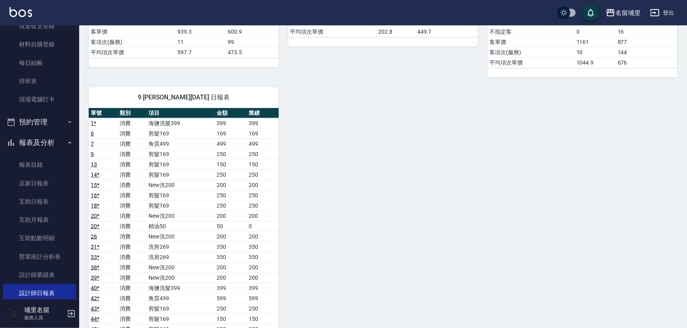
scroll to position [432, 0]
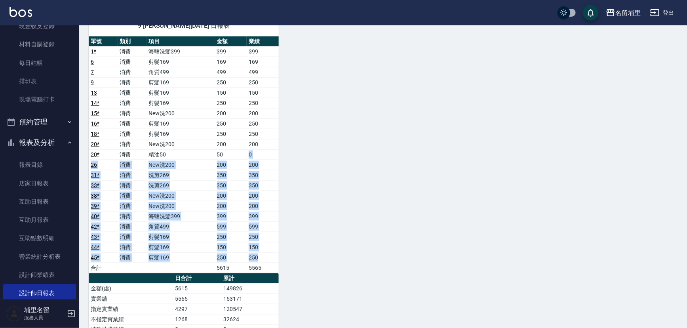
drag, startPoint x: 249, startPoint y: 154, endPoint x: 269, endPoint y: 257, distance: 104.3
click at [269, 257] on tbody "1 * 消費 海鹽洗髮399 399 399 6 消費 剪髮169 169 169 7 消費 角質499 499 499 9 消費 剪髮169 250 250…" at bounding box center [184, 159] width 190 height 227
click at [269, 257] on td "250" at bounding box center [263, 257] width 32 height 10
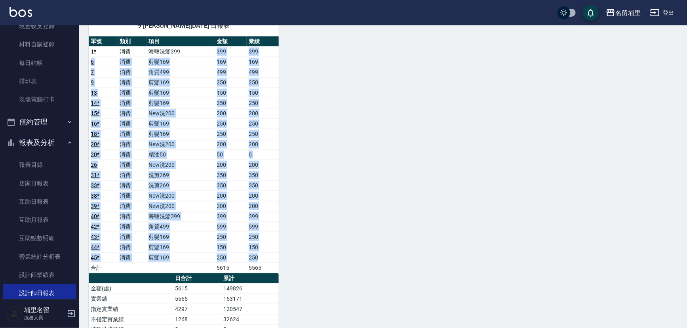
drag, startPoint x: 269, startPoint y: 257, endPoint x: 205, endPoint y: 53, distance: 213.0
click at [205, 53] on tbody "1 * 消費 海鹽洗髮399 399 399 6 消費 剪髮169 169 169 7 消費 角質499 499 499 9 消費 剪髮169 250 250…" at bounding box center [184, 159] width 190 height 227
click at [205, 53] on td "海鹽洗髮399" at bounding box center [181, 51] width 69 height 10
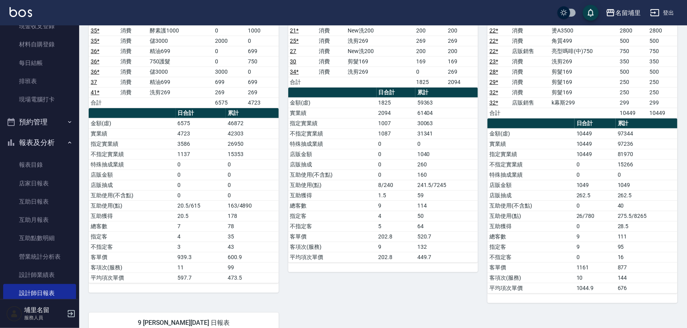
scroll to position [36, 0]
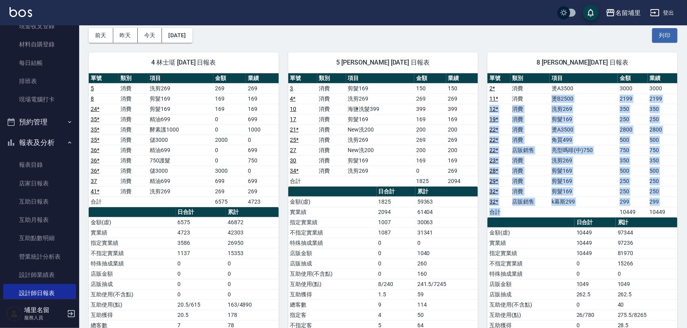
drag, startPoint x: 551, startPoint y: 95, endPoint x: 568, endPoint y: 210, distance: 115.3
click at [568, 210] on tbody "2 * 消費 燙A3500 3000 3000 11 * 消費 燙B2500 2199 2199 12 * 消費 洗剪269 350 350 19 * 消費 …" at bounding box center [583, 150] width 190 height 134
click at [568, 210] on td "a dense table" at bounding box center [584, 212] width 68 height 10
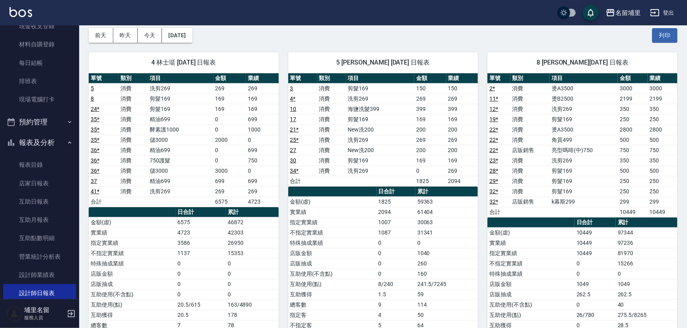
click at [573, 199] on td "k幕斯299" at bounding box center [584, 201] width 68 height 10
click at [62, 177] on link "店家日報表" at bounding box center [39, 183] width 73 height 18
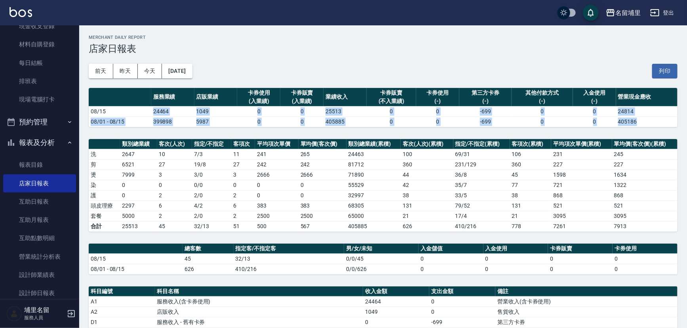
drag, startPoint x: 148, startPoint y: 114, endPoint x: 179, endPoint y: 127, distance: 33.5
click at [179, 127] on div "名留埔里 [DATE] 店家日報表 列印時間： [DATE][PHONE_NUMBER]:06 Merchant Daily Report 店家日報表 [DA…" at bounding box center [383, 258] width 608 height 467
drag, startPoint x: 189, startPoint y: 114, endPoint x: 221, endPoint y: 135, distance: 38.3
click at [221, 135] on div "名留埔里 [DATE] 店家日報表 列印時間： [DATE][PHONE_NUMBER]:06 Merchant Daily Report 店家日報表 [DA…" at bounding box center [383, 258] width 608 height 467
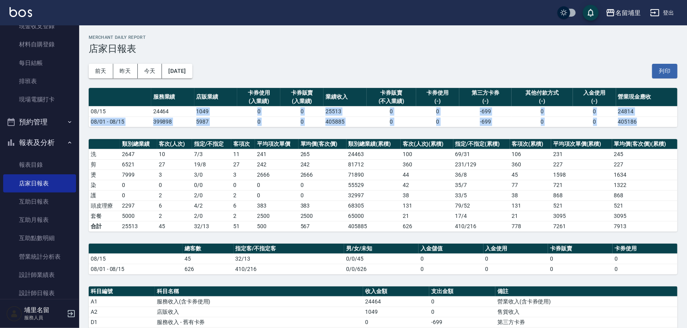
click at [221, 135] on div "名留埔里 [DATE] 店家日報表 列印時間： [DATE][PHONE_NUMBER]:06 Merchant Daily Report 店家日報表 [DA…" at bounding box center [383, 258] width 608 height 467
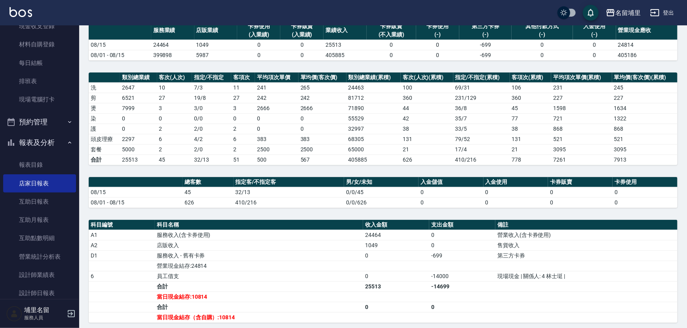
scroll to position [72, 0]
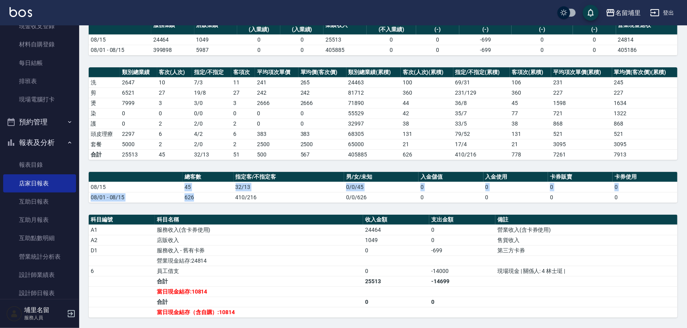
drag, startPoint x: 192, startPoint y: 186, endPoint x: 196, endPoint y: 198, distance: 12.5
click at [196, 198] on tbody "08/15 45 32/13 0/0/45 0 0 0 0 08/01 - 08/15 626 410/216 0/0/626 0 0 0 0" at bounding box center [383, 192] width 589 height 21
click at [196, 198] on td "626" at bounding box center [208, 197] width 51 height 10
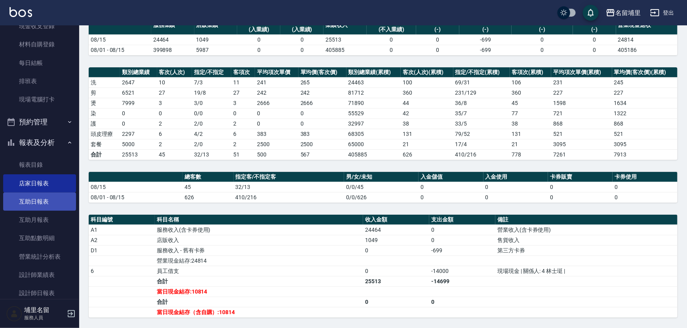
click at [37, 210] on link "互助日報表" at bounding box center [39, 202] width 73 height 18
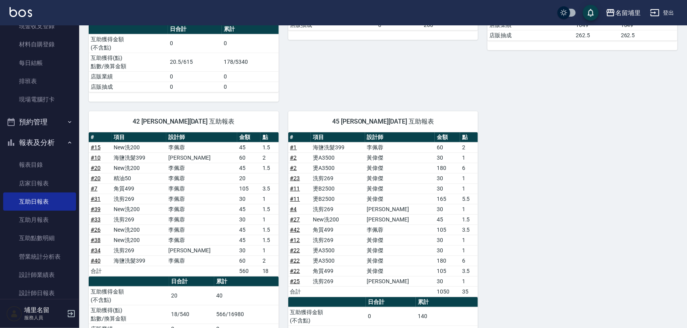
scroll to position [153, 0]
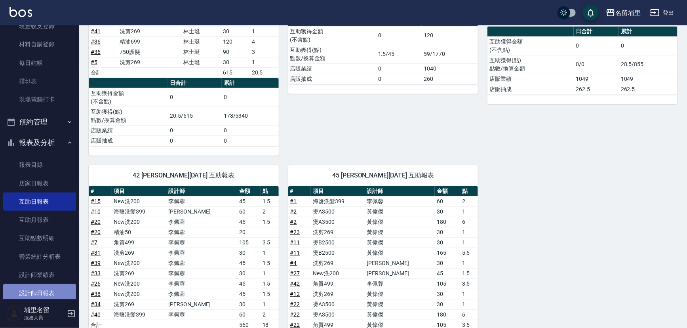
click at [56, 288] on link "設計師日報表" at bounding box center [39, 293] width 73 height 18
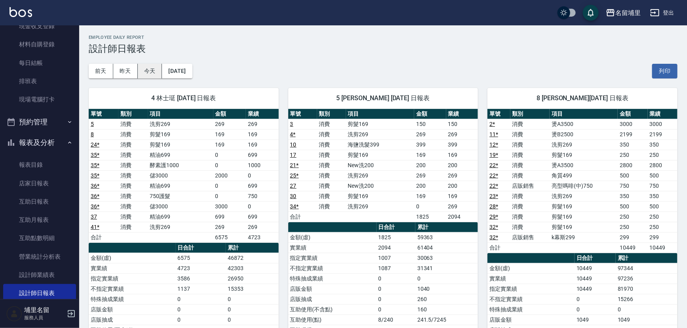
click at [151, 75] on button "今天" at bounding box center [150, 71] width 25 height 15
drag, startPoint x: 364, startPoint y: 64, endPoint x: 363, endPoint y: 69, distance: 5.0
click at [363, 68] on div "[DATE] [DATE] [DATE] [DATE] 列印" at bounding box center [383, 71] width 589 height 34
click at [26, 197] on link "互助日報表" at bounding box center [39, 202] width 73 height 18
